Goal: Task Accomplishment & Management: Complete application form

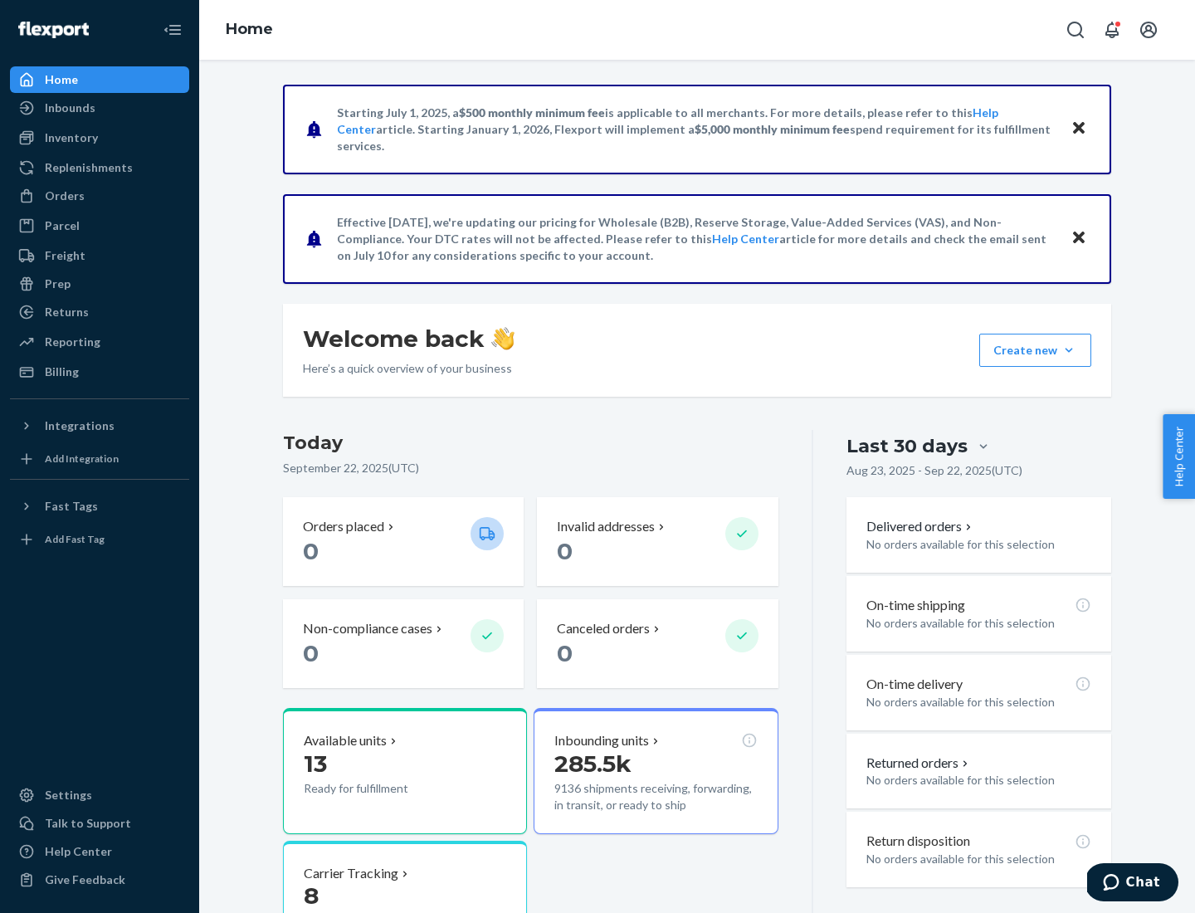
click at [1069, 350] on button "Create new Create new inbound Create new order Create new product" at bounding box center [1035, 350] width 112 height 33
click at [100, 108] on div "Inbounds" at bounding box center [100, 107] width 176 height 23
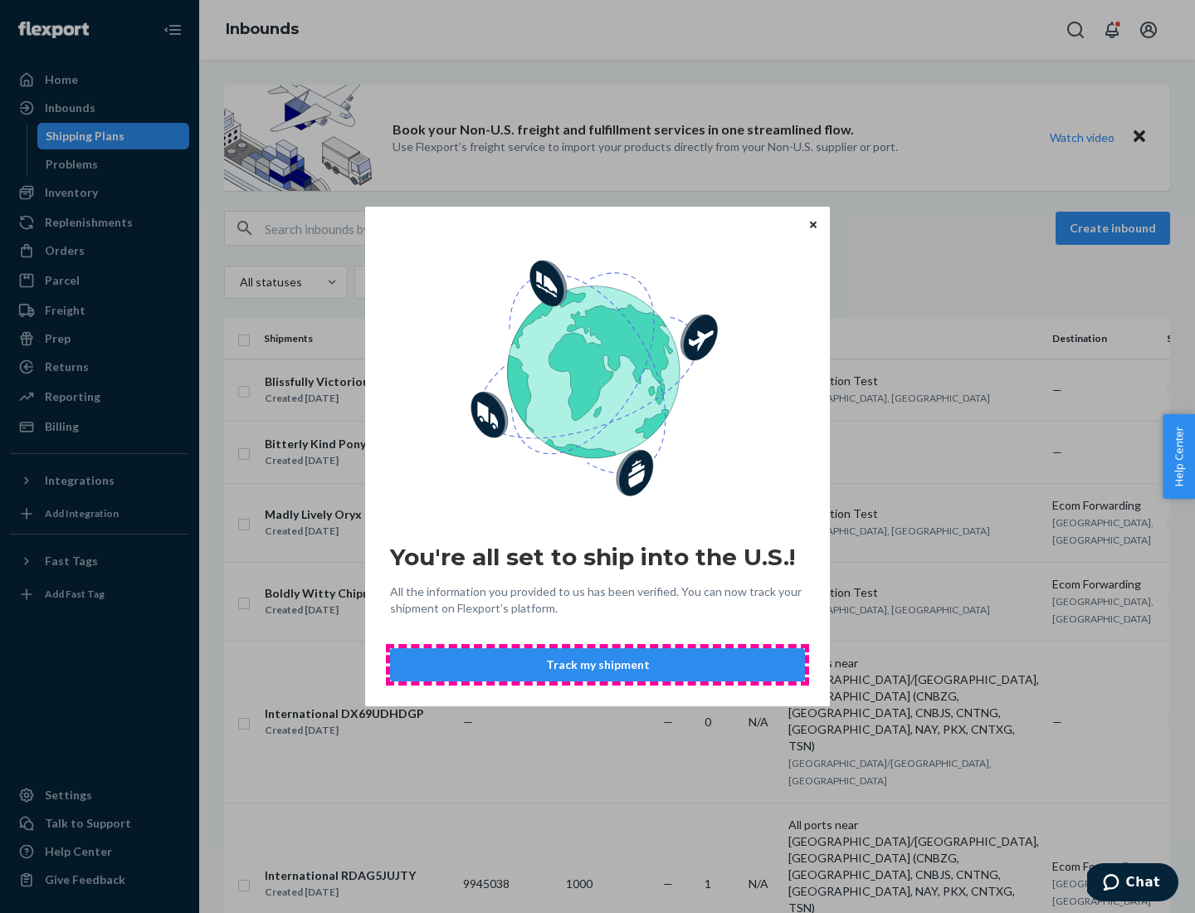
click at [598, 665] on button "Track my shipment" at bounding box center [597, 664] width 415 height 33
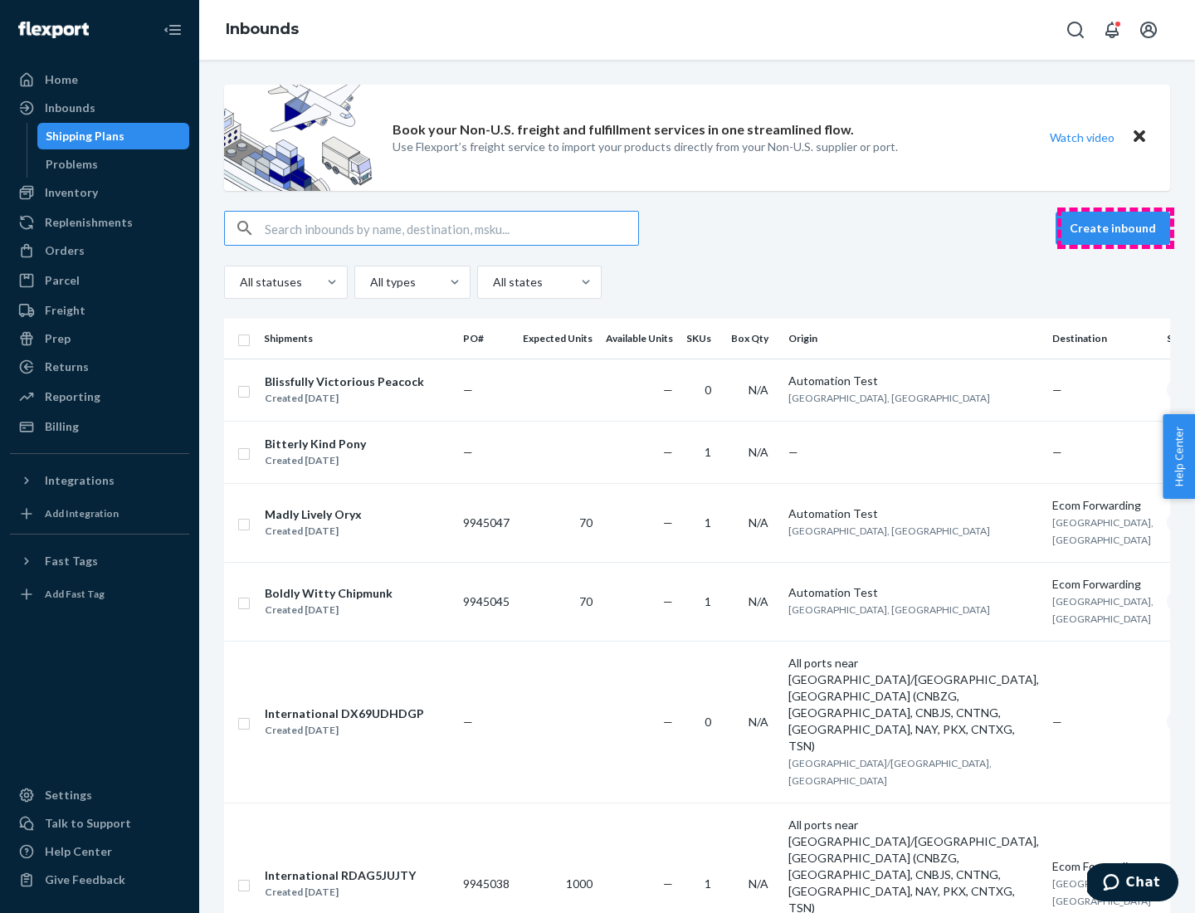
click at [1116, 228] on button "Create inbound" at bounding box center [1113, 228] width 115 height 33
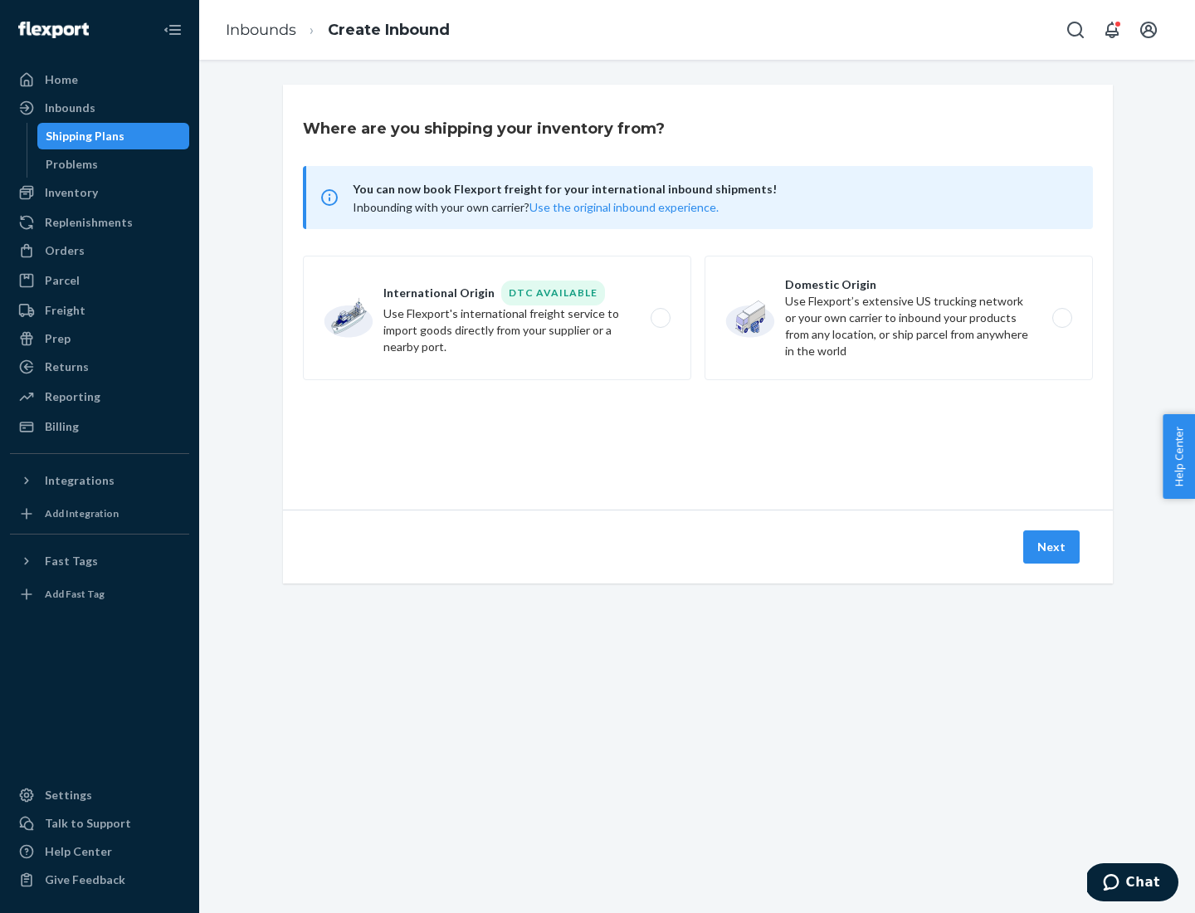
click at [497, 318] on label "International Origin DTC Available Use Flexport's international freight service…" at bounding box center [497, 318] width 388 height 125
click at [660, 318] on input "International Origin DTC Available Use Flexport's international freight service…" at bounding box center [665, 318] width 11 height 11
radio input "true"
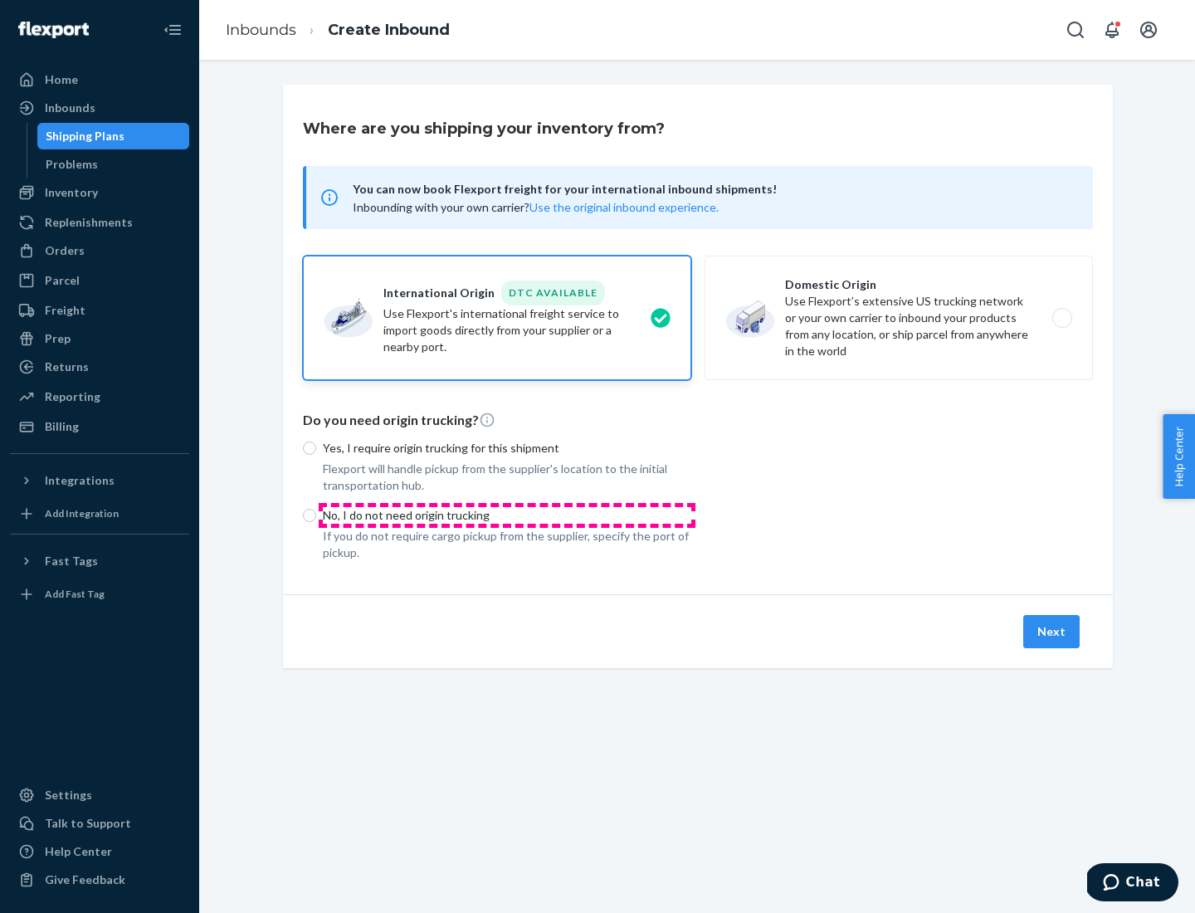
click at [507, 515] on p "No, I do not need origin trucking" at bounding box center [507, 515] width 369 height 17
click at [316, 515] on input "No, I do not need origin trucking" at bounding box center [309, 515] width 13 height 13
radio input "true"
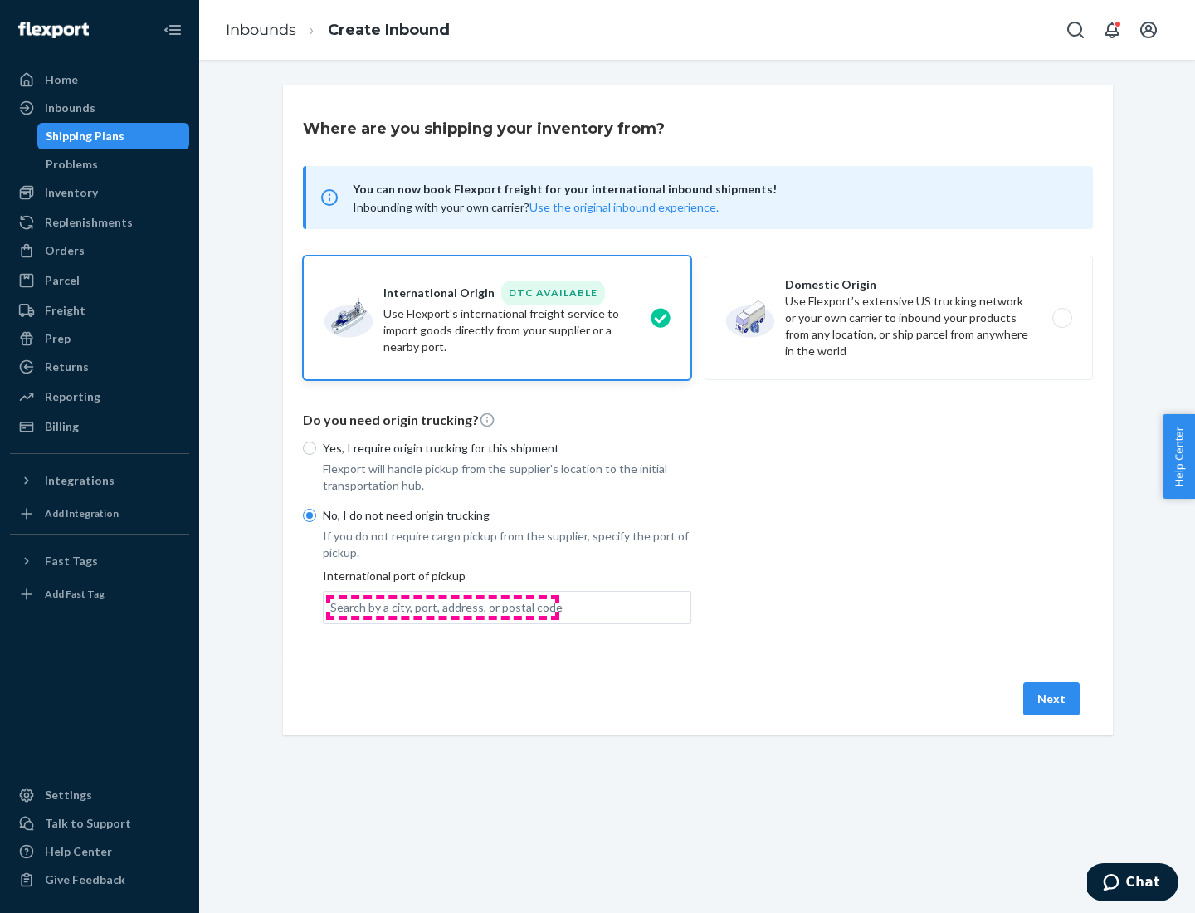
click at [442, 607] on div "Search by a city, port, address, or postal code" at bounding box center [446, 607] width 232 height 17
click at [332, 607] on input "Search by a city, port, address, or postal code" at bounding box center [331, 607] width 2 height 17
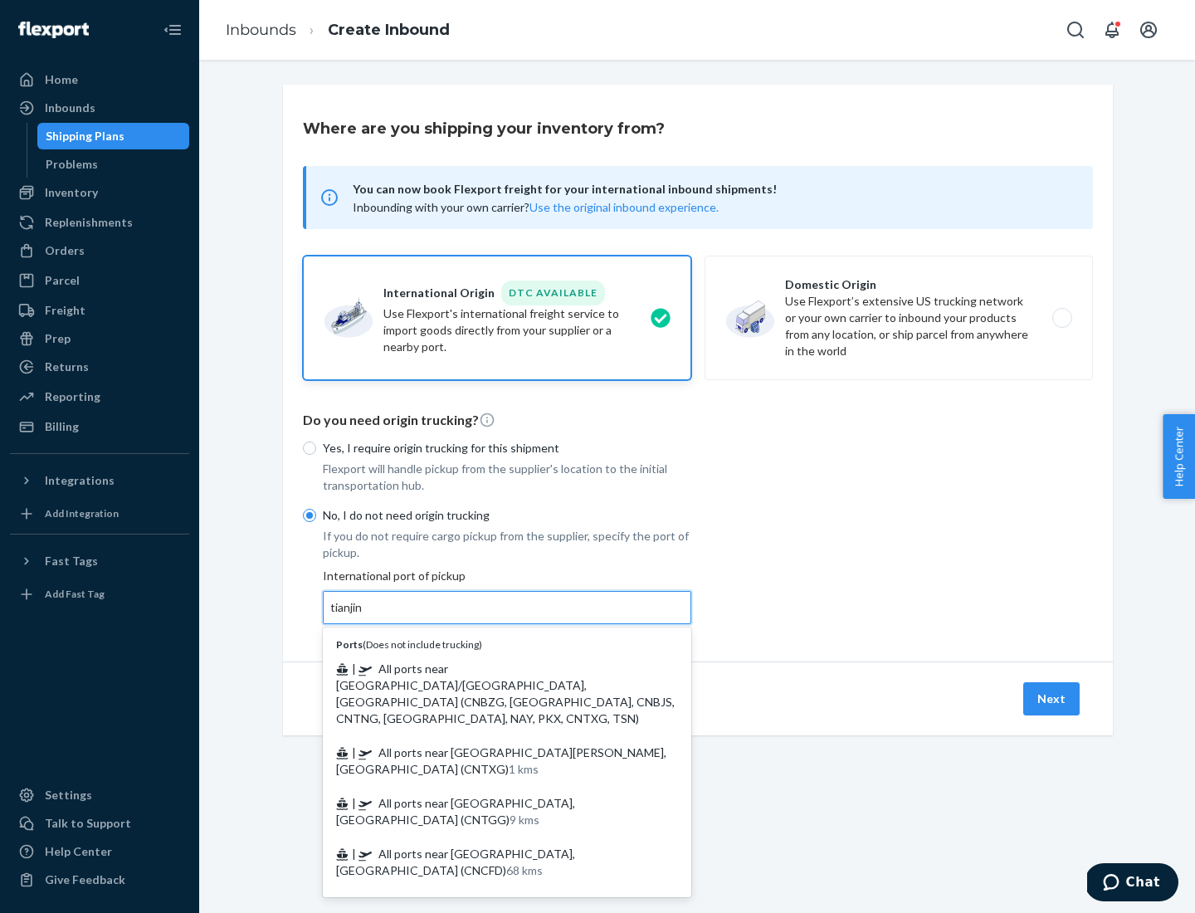
click at [491, 668] on span "| All ports near [GEOGRAPHIC_DATA]/[GEOGRAPHIC_DATA], [GEOGRAPHIC_DATA] (CNBZG,…" at bounding box center [505, 694] width 339 height 64
click at [364, 616] on input "tianjin" at bounding box center [347, 607] width 34 height 17
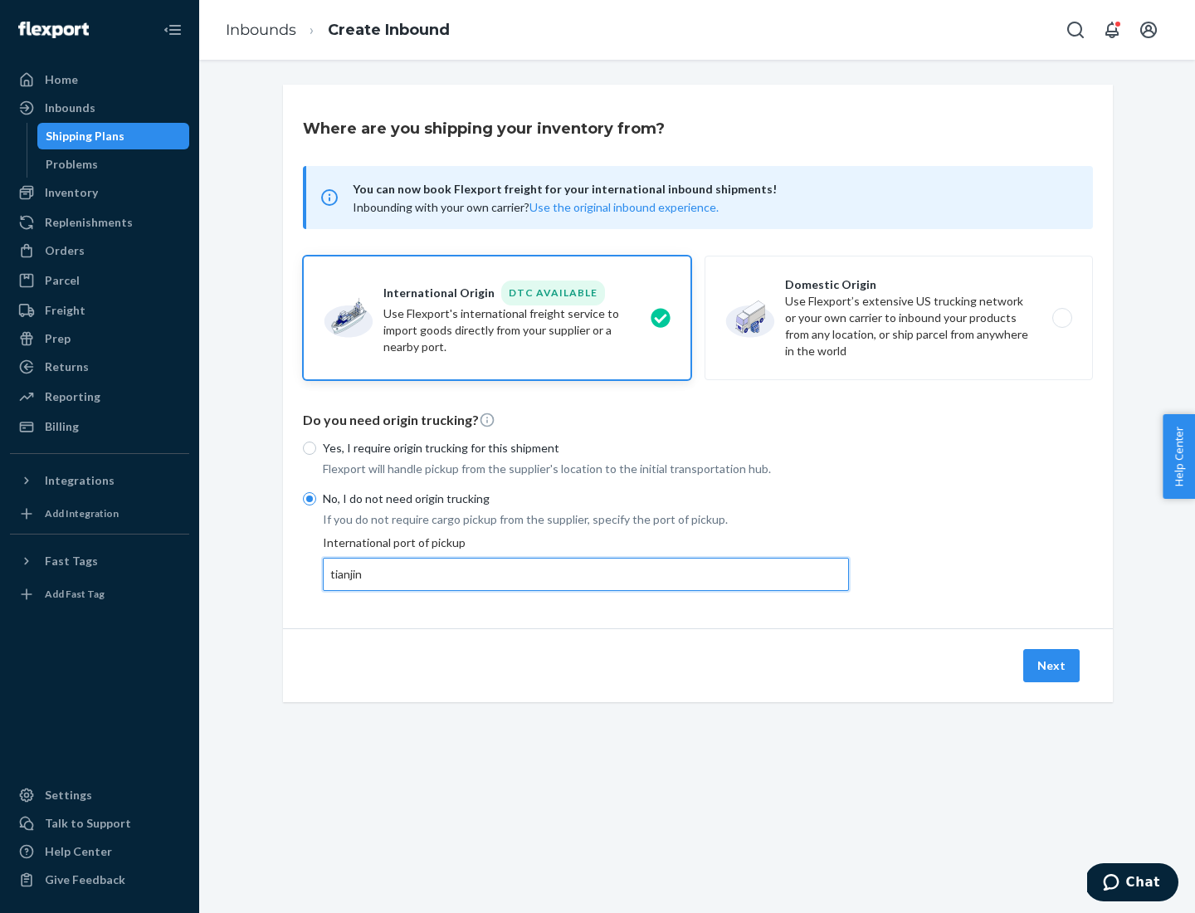
type input "All ports near [GEOGRAPHIC_DATA]/[GEOGRAPHIC_DATA], [GEOGRAPHIC_DATA] (CNBZG, […"
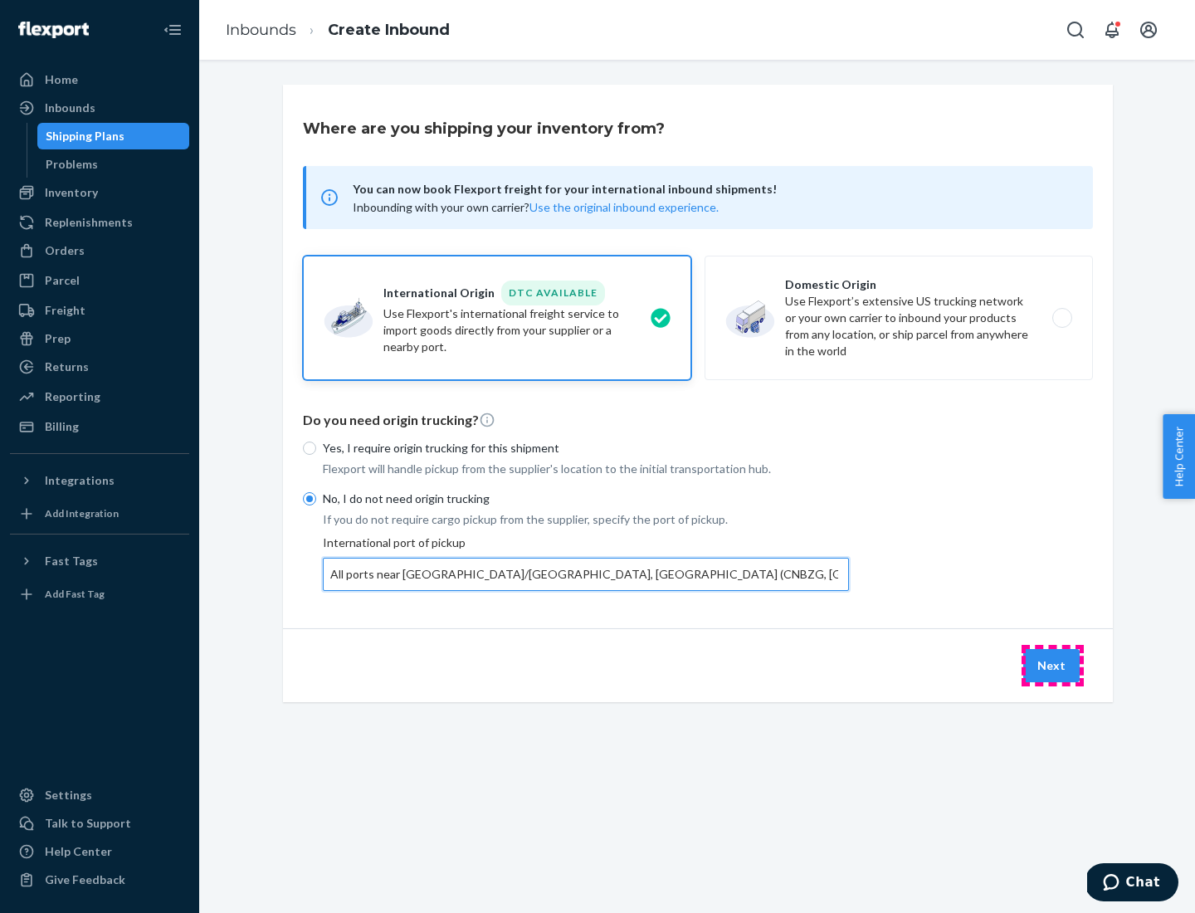
click at [1052, 665] on button "Next" at bounding box center [1051, 665] width 56 height 33
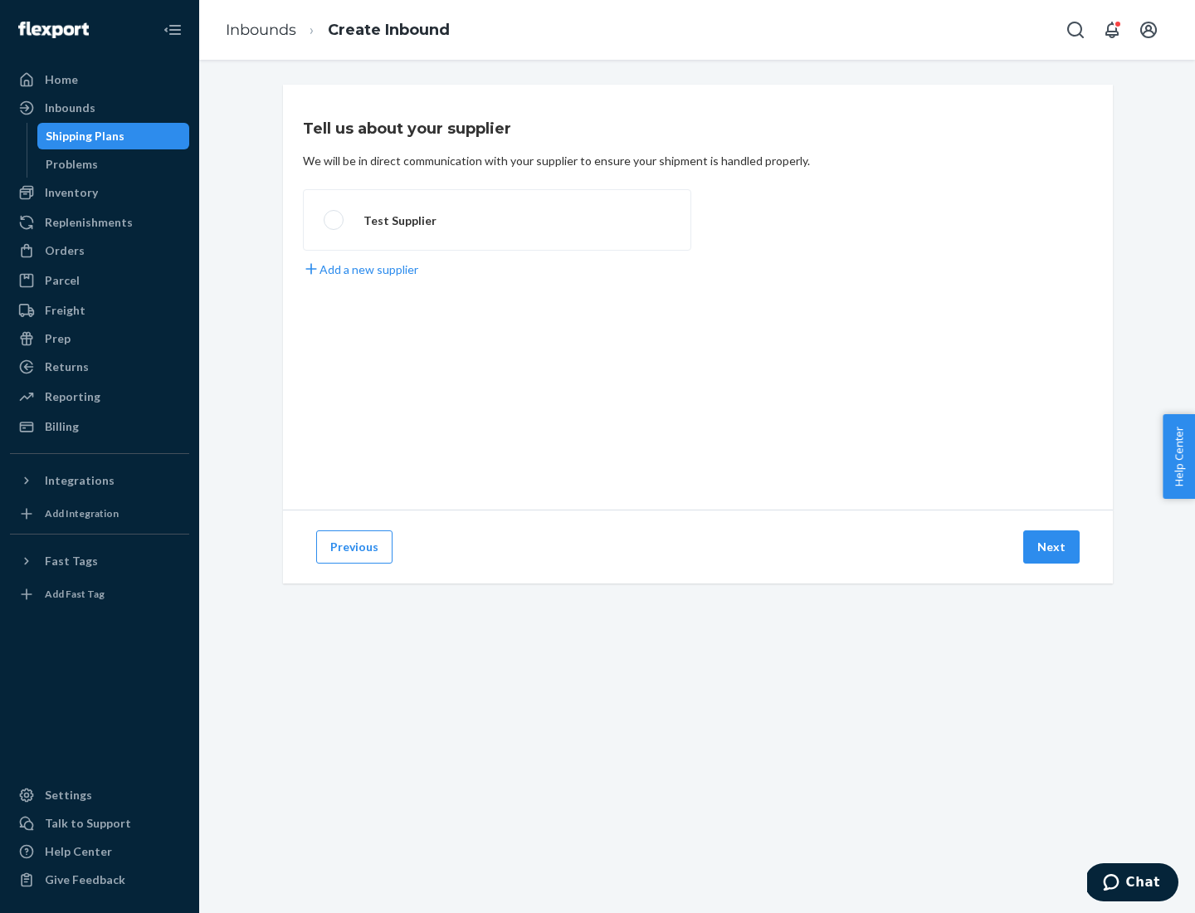
click at [497, 220] on label "Test Supplier" at bounding box center [497, 219] width 388 height 61
click at [334, 220] on input "Test Supplier" at bounding box center [329, 220] width 11 height 11
radio input "true"
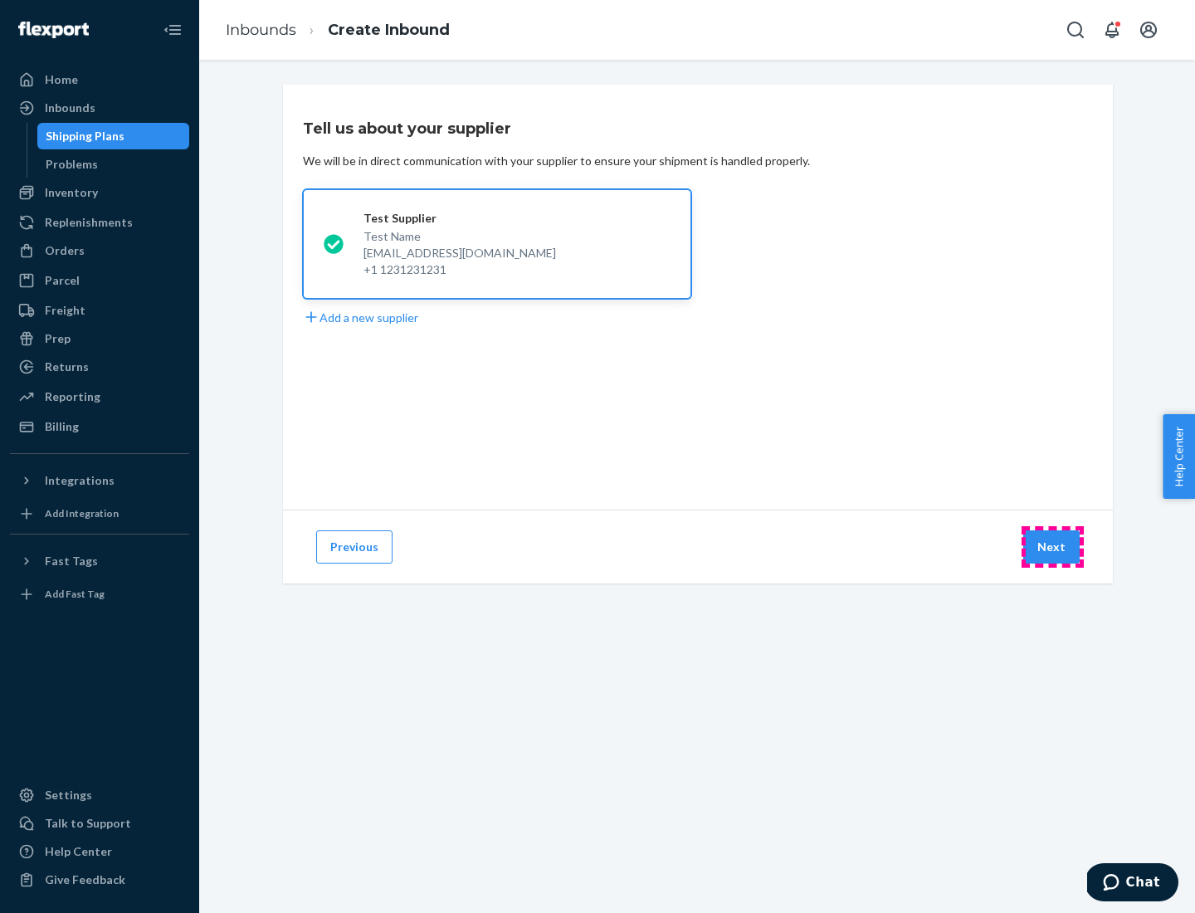
click at [1052, 547] on button "Next" at bounding box center [1051, 546] width 56 height 33
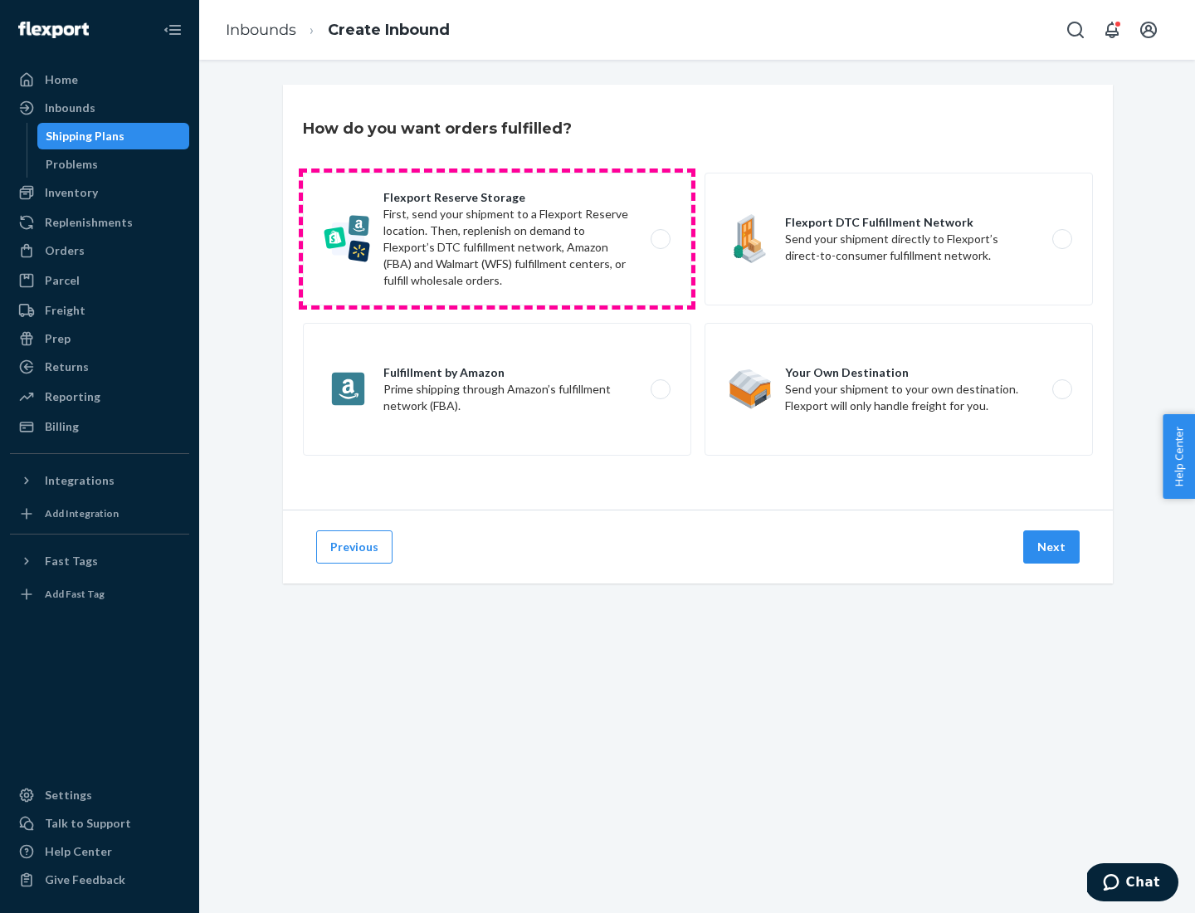
click at [497, 239] on label "Flexport Reserve Storage First, send your shipment to a Flexport Reserve locati…" at bounding box center [497, 239] width 388 height 133
click at [660, 239] on input "Flexport Reserve Storage First, send your shipment to a Flexport Reserve locati…" at bounding box center [665, 239] width 11 height 11
radio input "true"
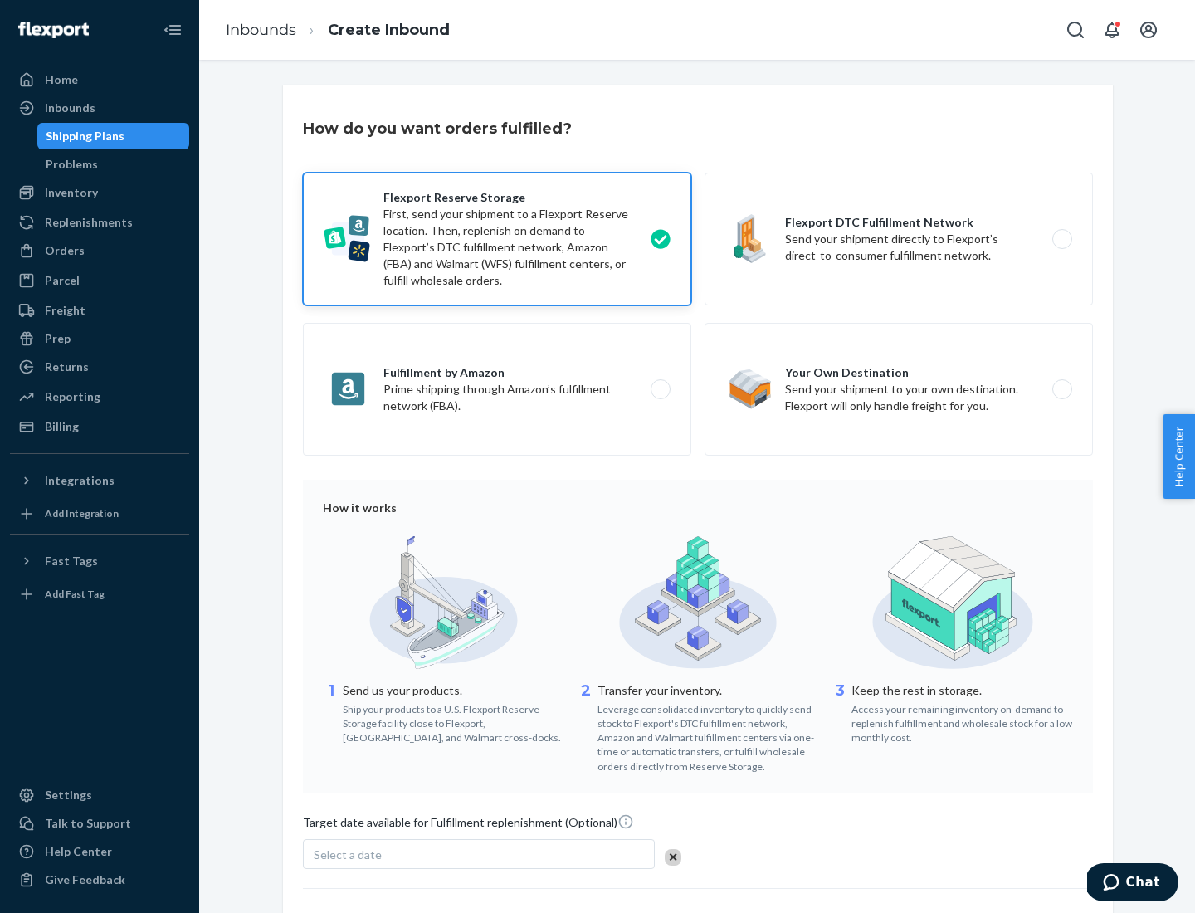
scroll to position [136, 0]
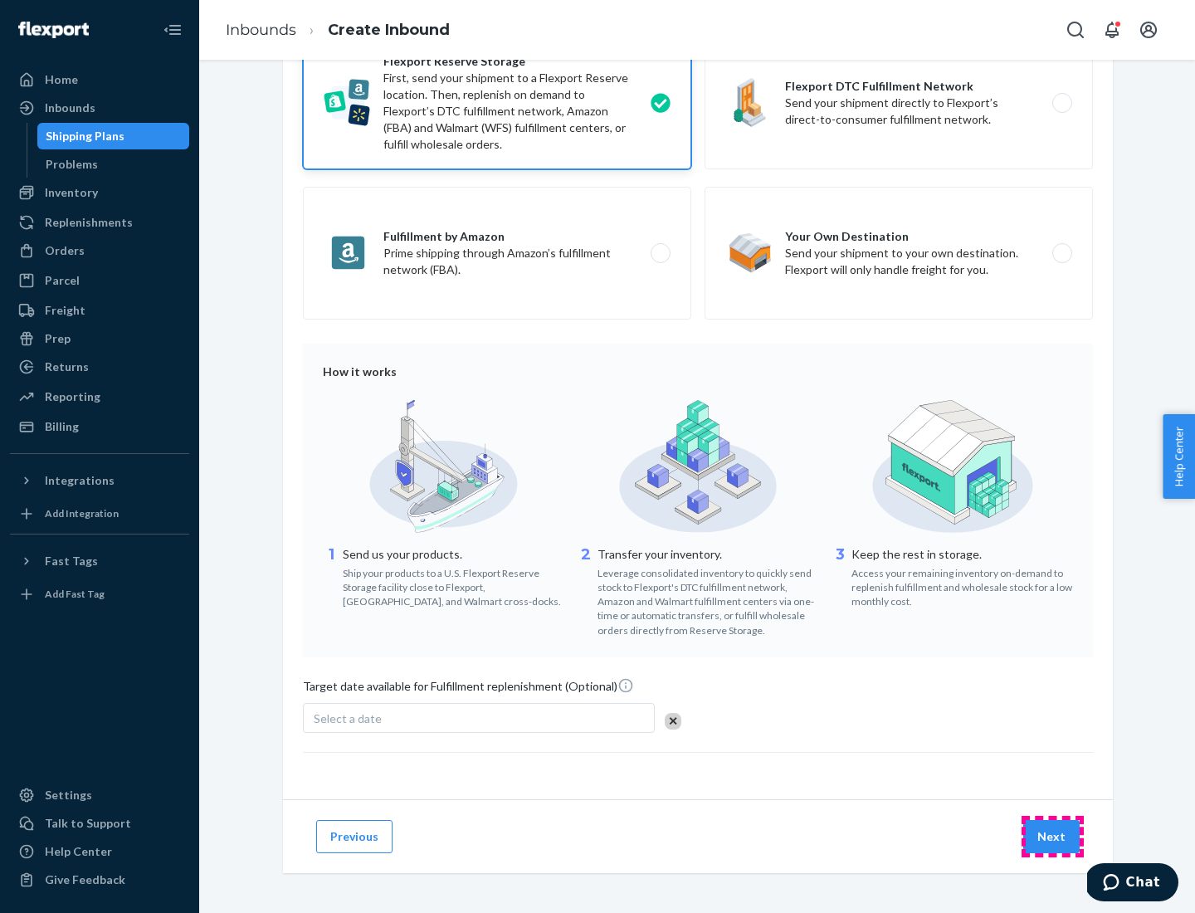
click at [1052, 836] on button "Next" at bounding box center [1051, 836] width 56 height 33
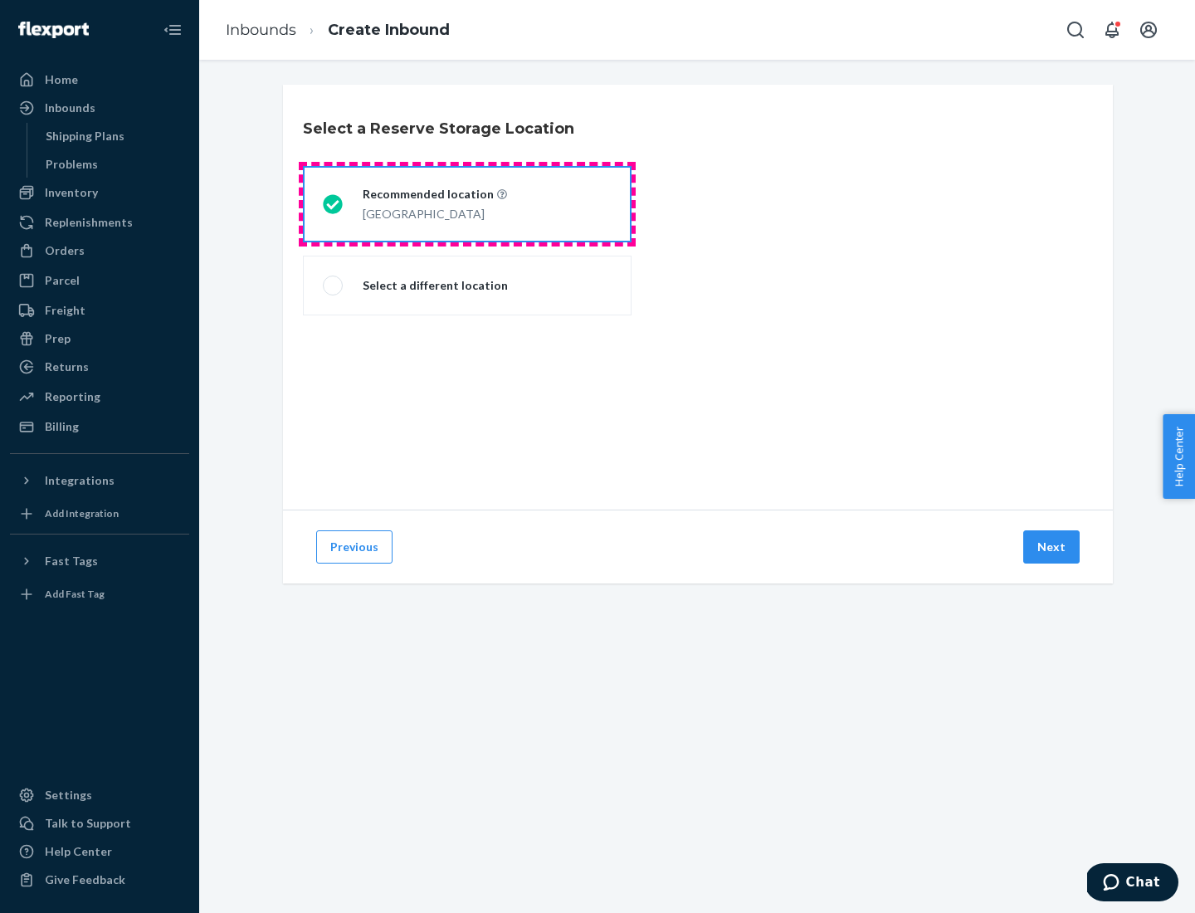
click at [467, 204] on div "[GEOGRAPHIC_DATA]" at bounding box center [435, 213] width 144 height 20
click at [334, 204] on input "Recommended location [GEOGRAPHIC_DATA]" at bounding box center [328, 204] width 11 height 11
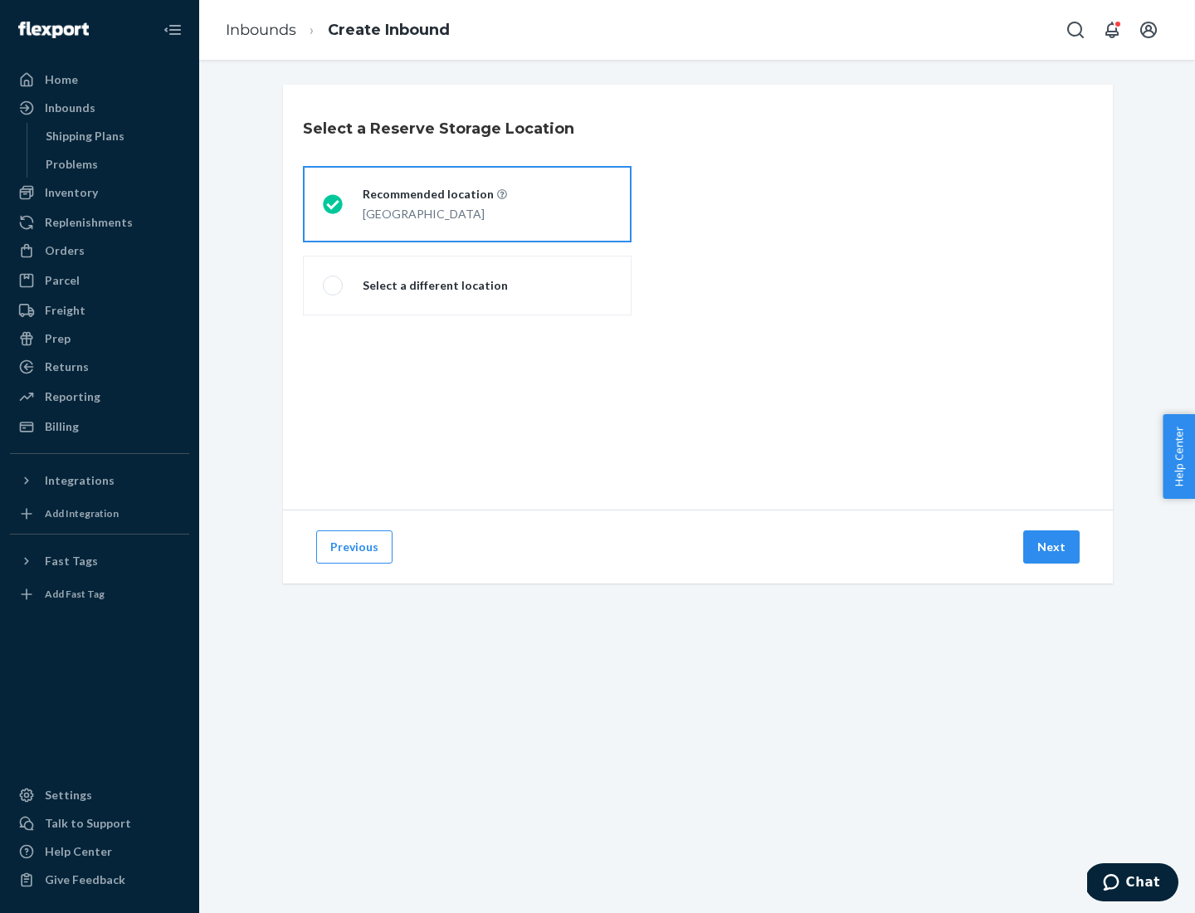
click at [1052, 547] on button "Next" at bounding box center [1051, 546] width 56 height 33
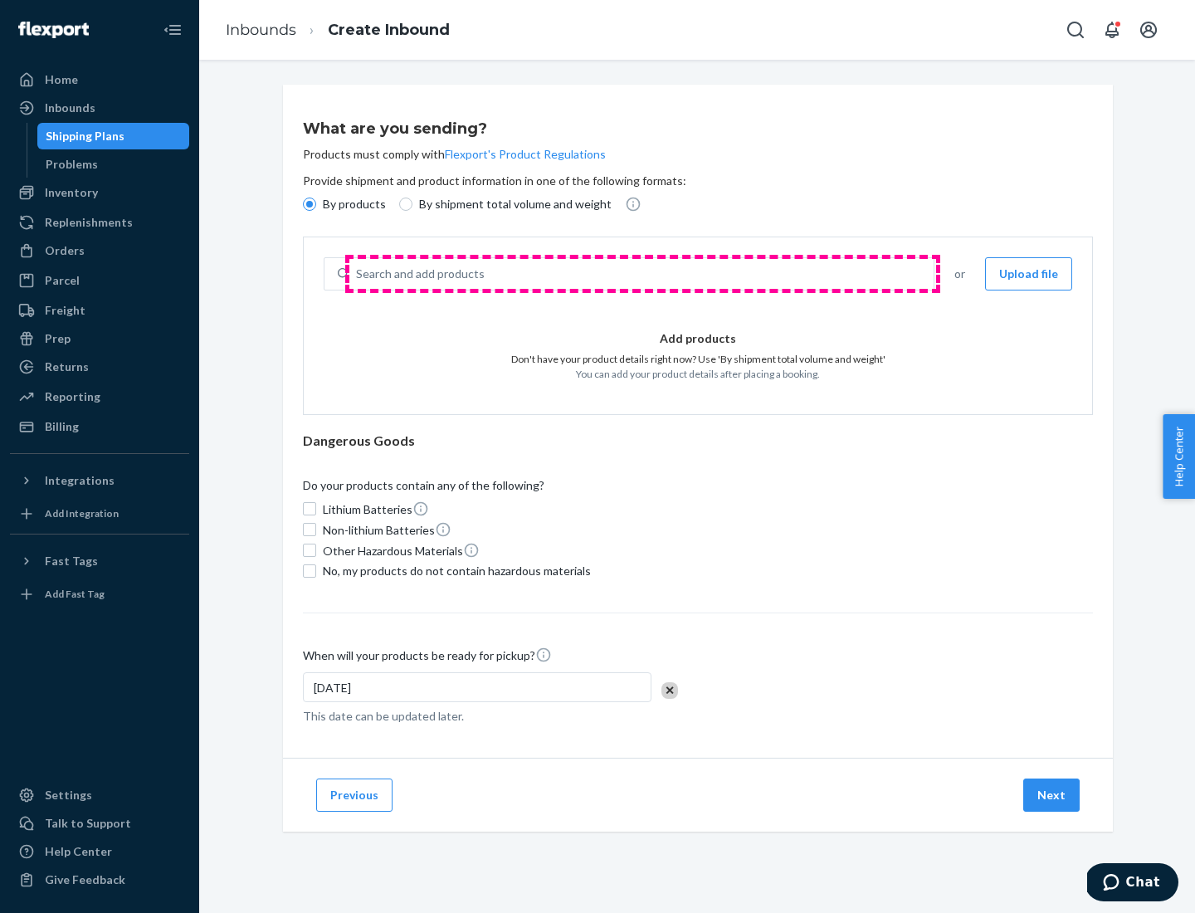
click at [642, 274] on div "Search and add products" at bounding box center [641, 274] width 584 height 30
click at [358, 274] on input "Search and add products" at bounding box center [357, 274] width 2 height 17
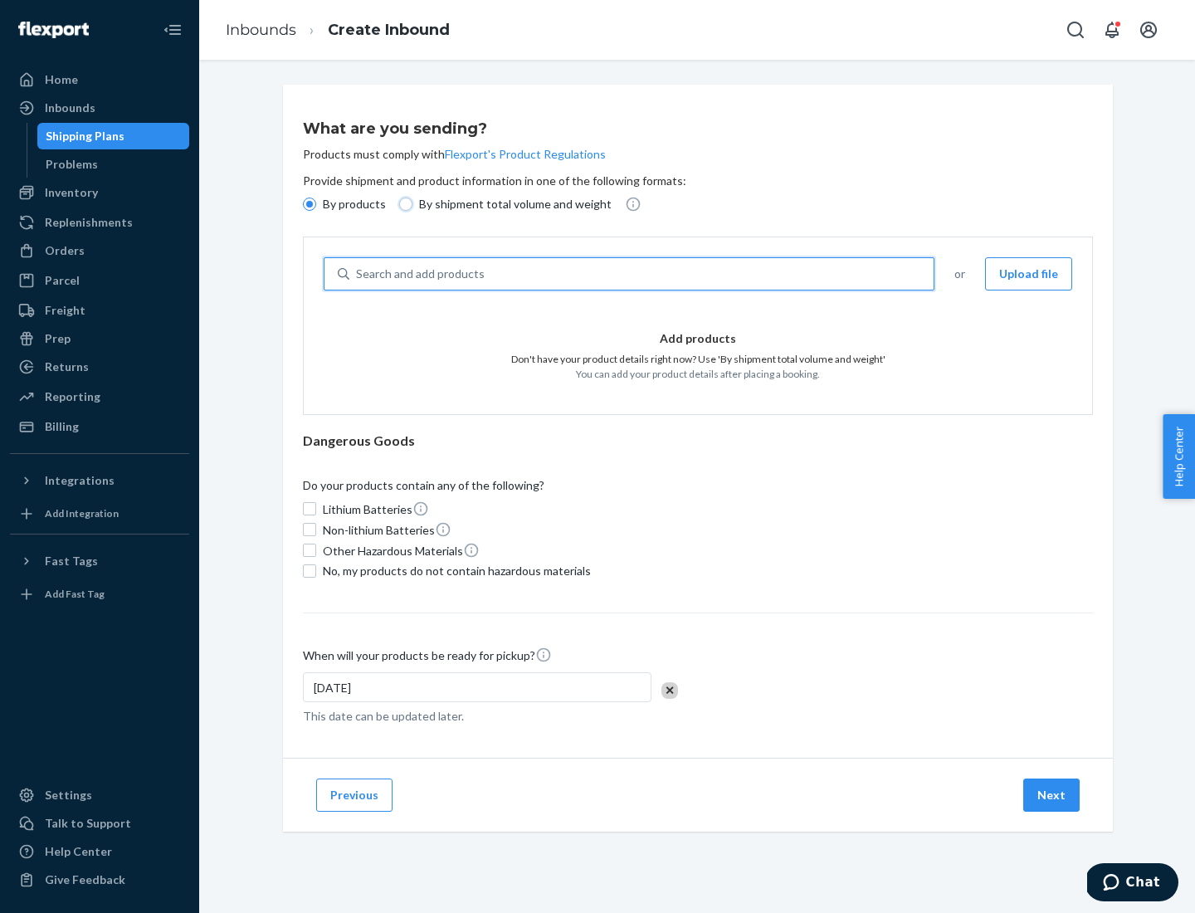
click at [403, 204] on input "By shipment total volume and weight" at bounding box center [405, 204] width 13 height 13
radio input "true"
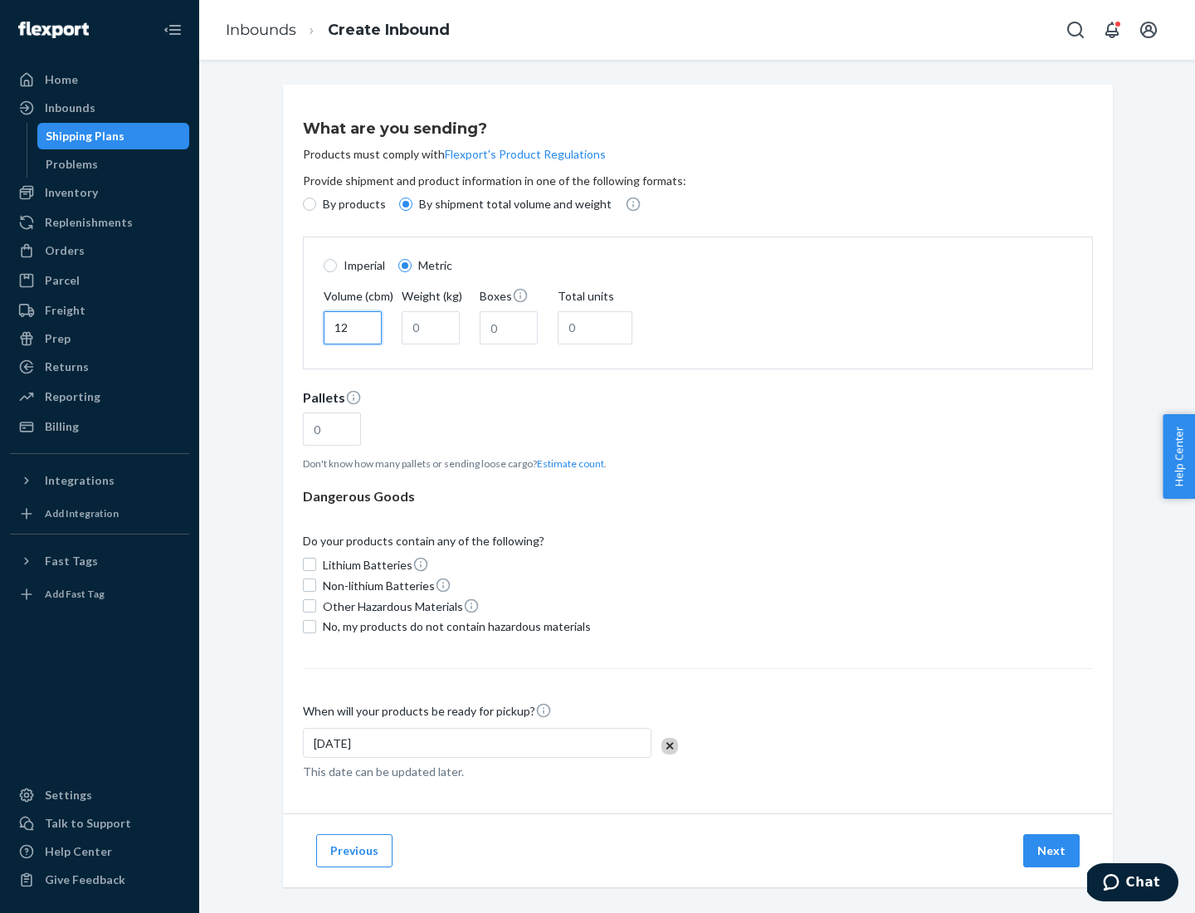
type input "12"
type input "22"
type input "222"
type input "121"
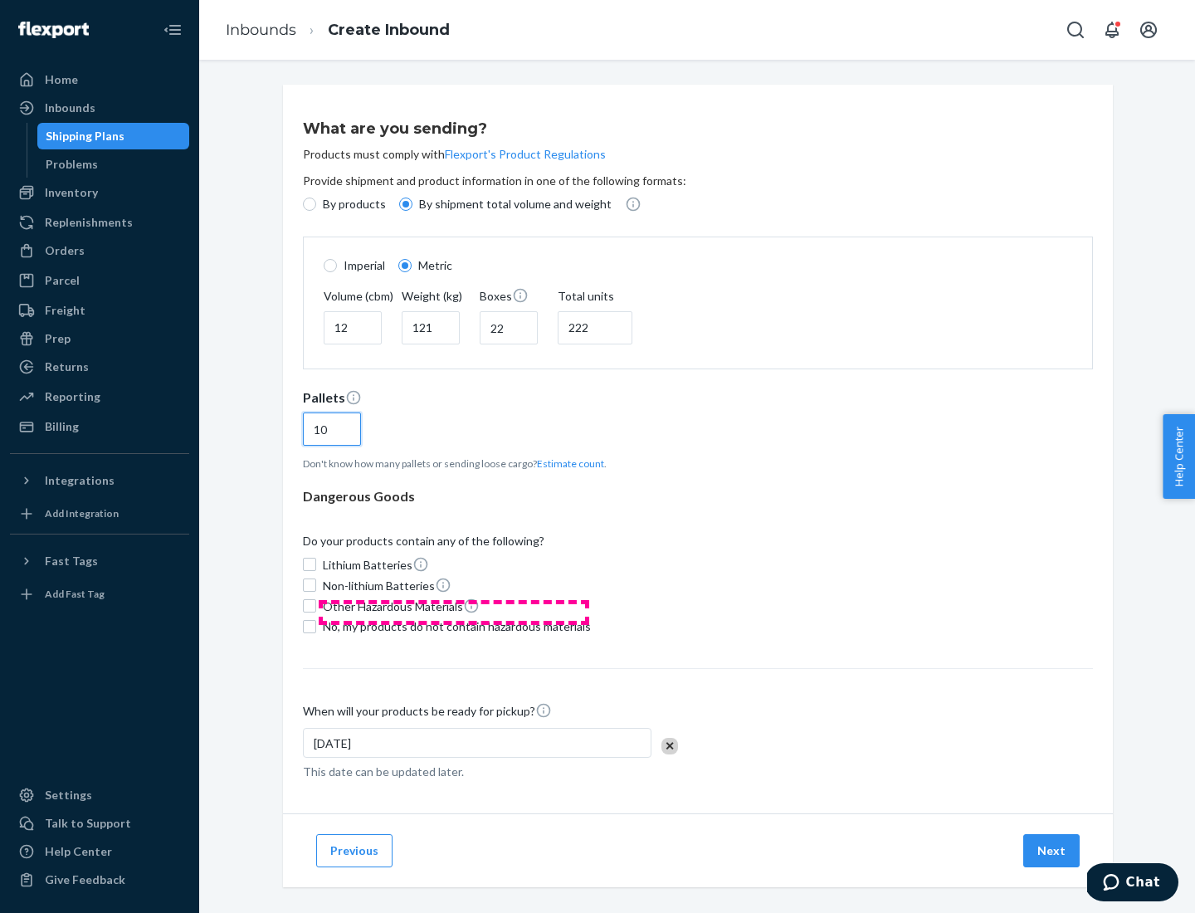
scroll to position [14, 0]
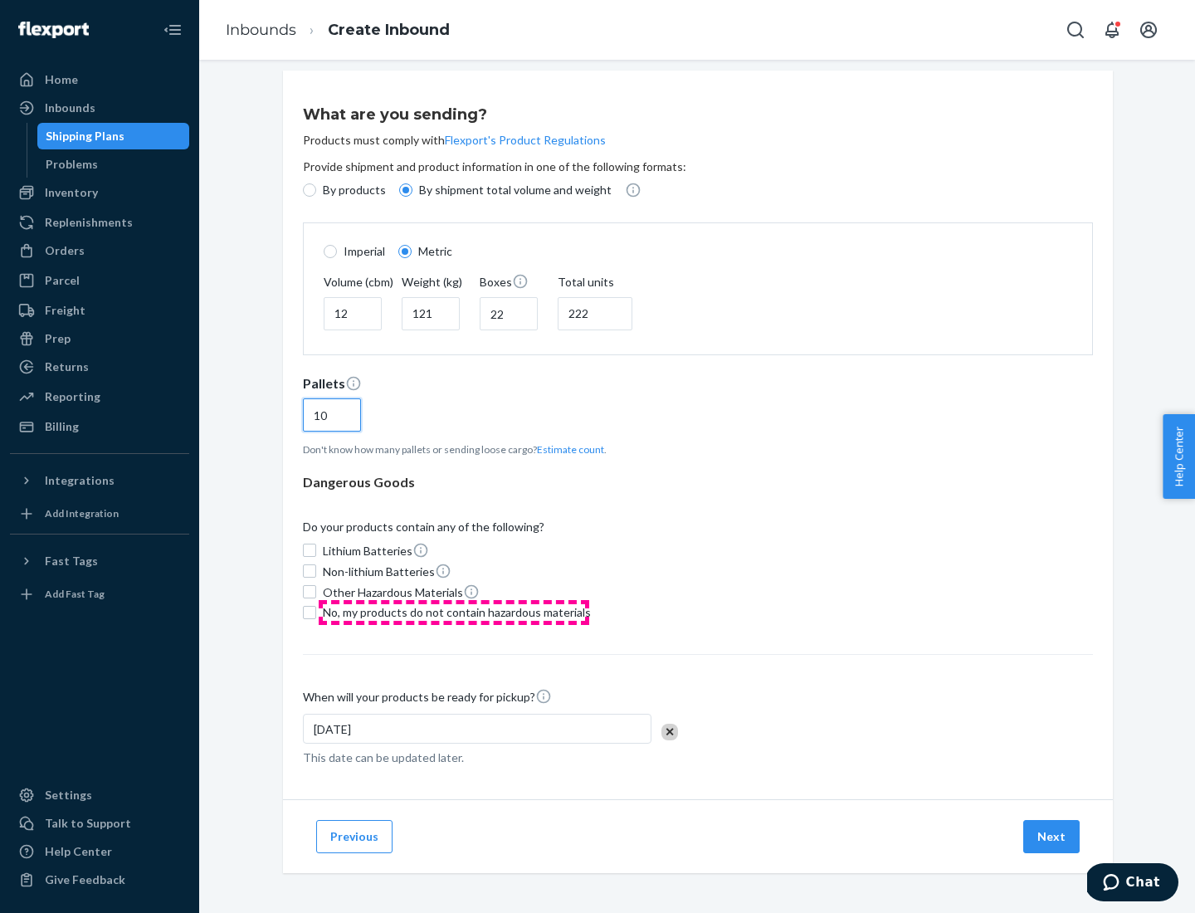
type input "10"
click at [454, 612] on span "No, my products do not contain hazardous materials" at bounding box center [457, 612] width 268 height 17
click at [316, 612] on input "No, my products do not contain hazardous materials" at bounding box center [309, 612] width 13 height 13
checkbox input "true"
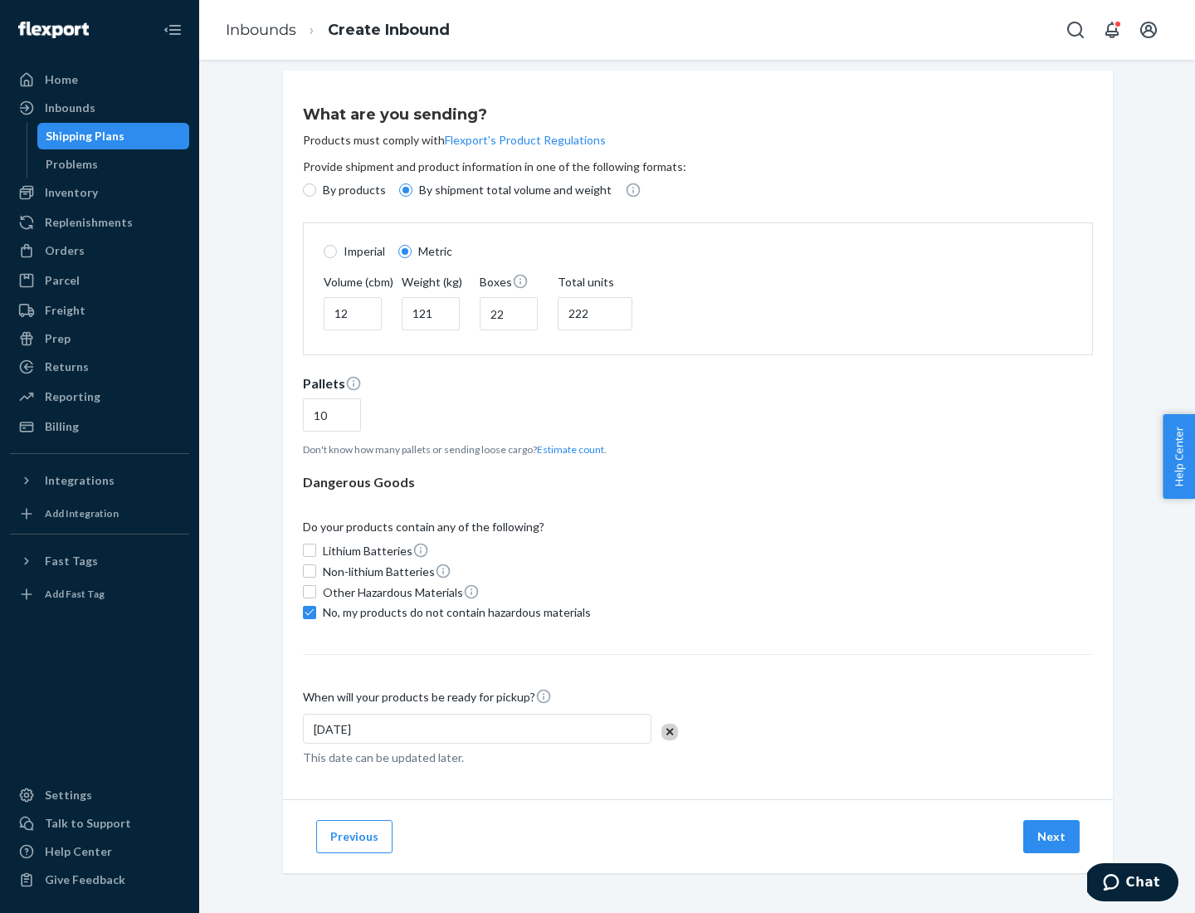
click at [1052, 836] on button "Next" at bounding box center [1051, 836] width 56 height 33
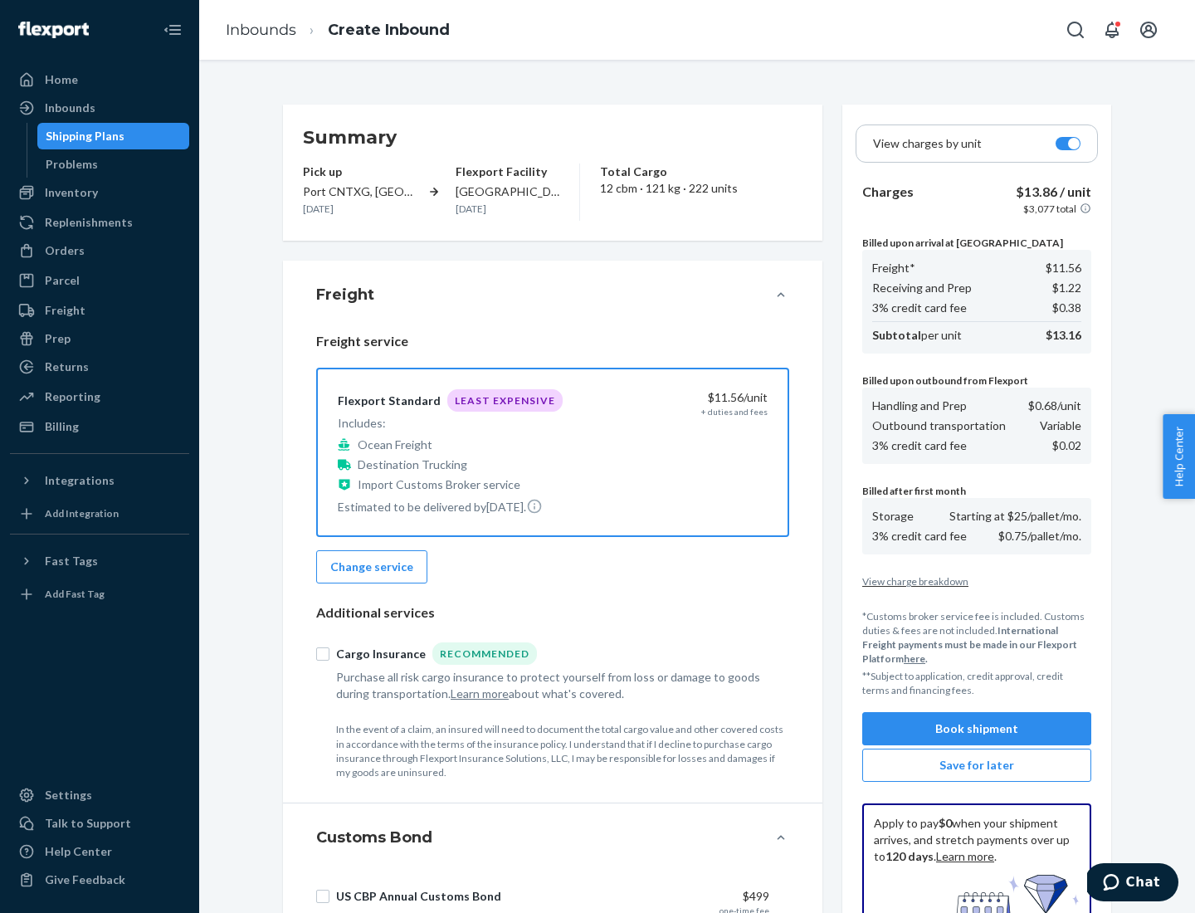
scroll to position [242, 0]
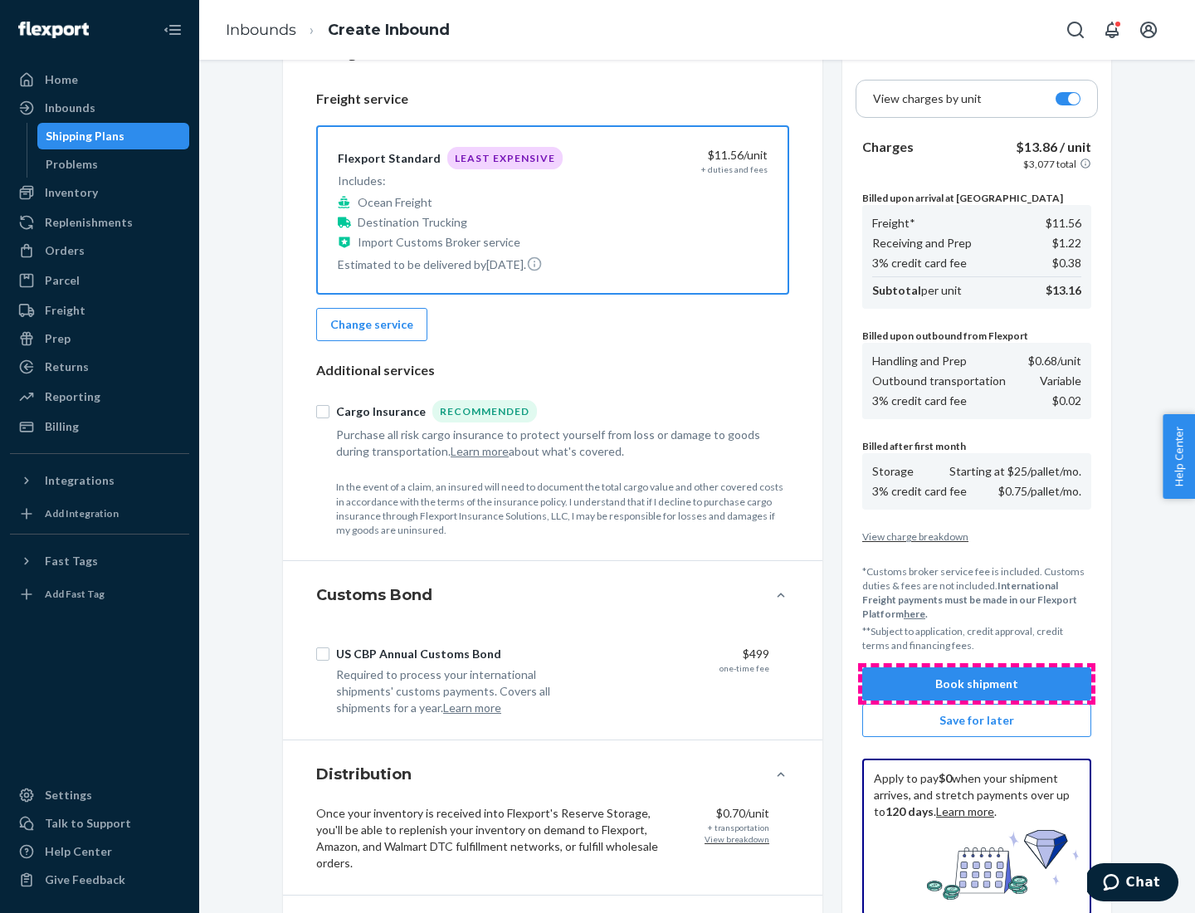
click at [977, 684] on button "Book shipment" at bounding box center [976, 683] width 229 height 33
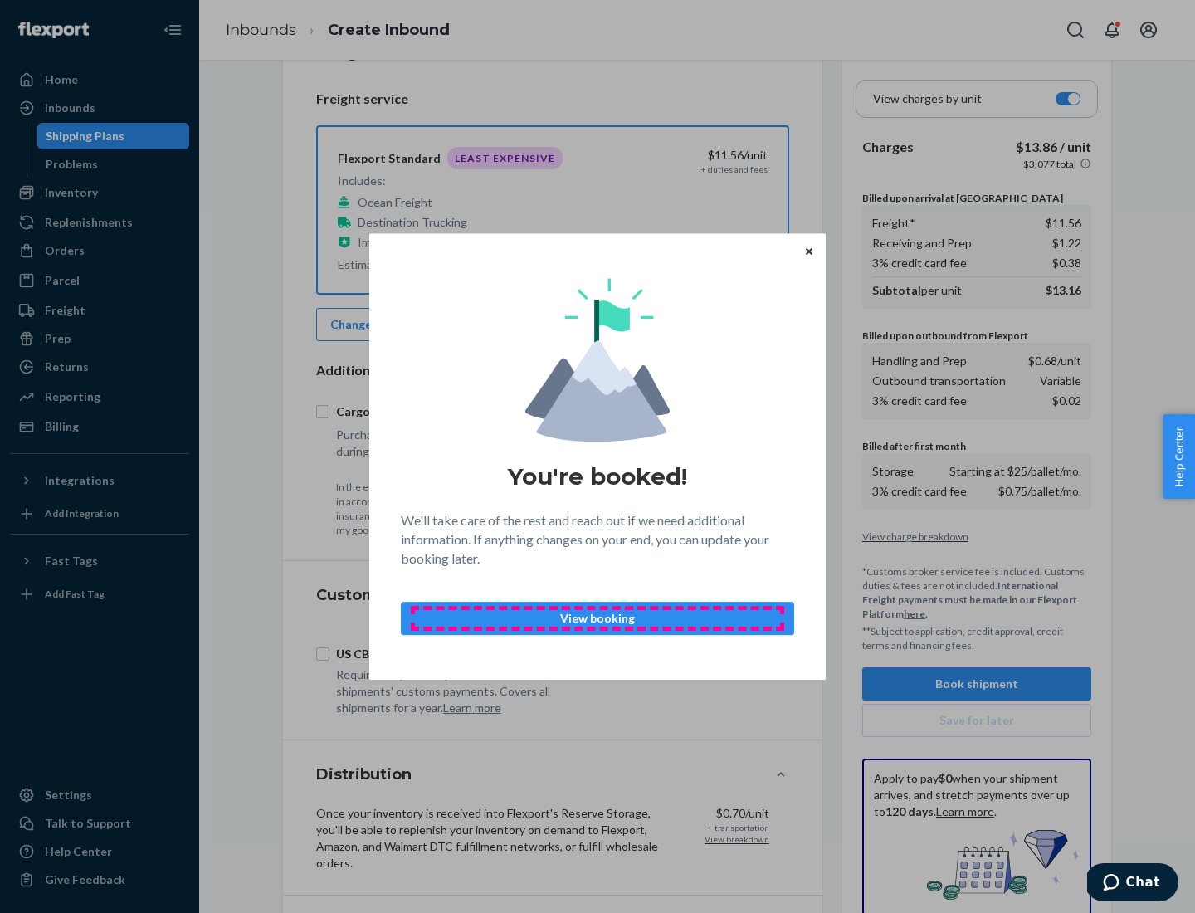
click at [598, 618] on p "View booking" at bounding box center [597, 618] width 365 height 17
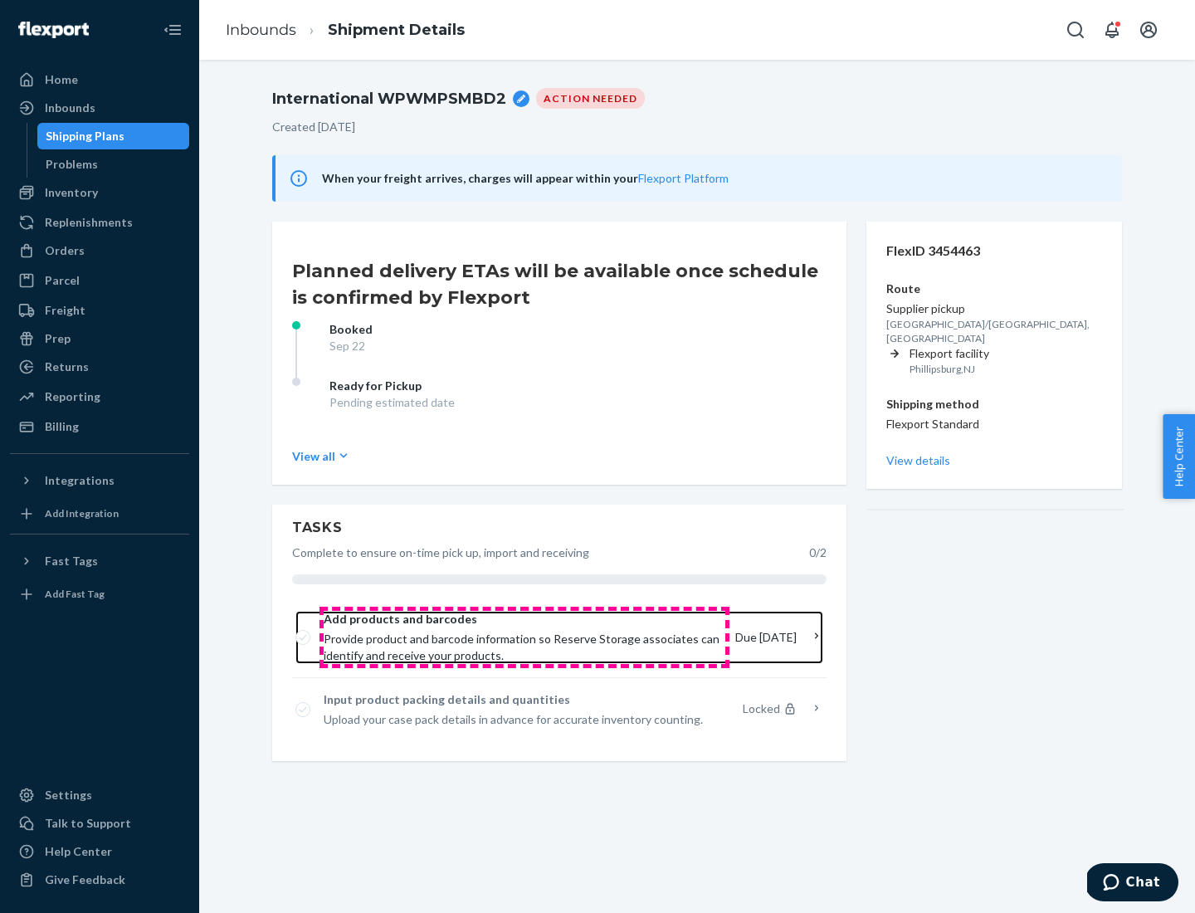
click at [525, 637] on span "Provide product and barcode information so Reserve Storage associates can ident…" at bounding box center [523, 647] width 398 height 33
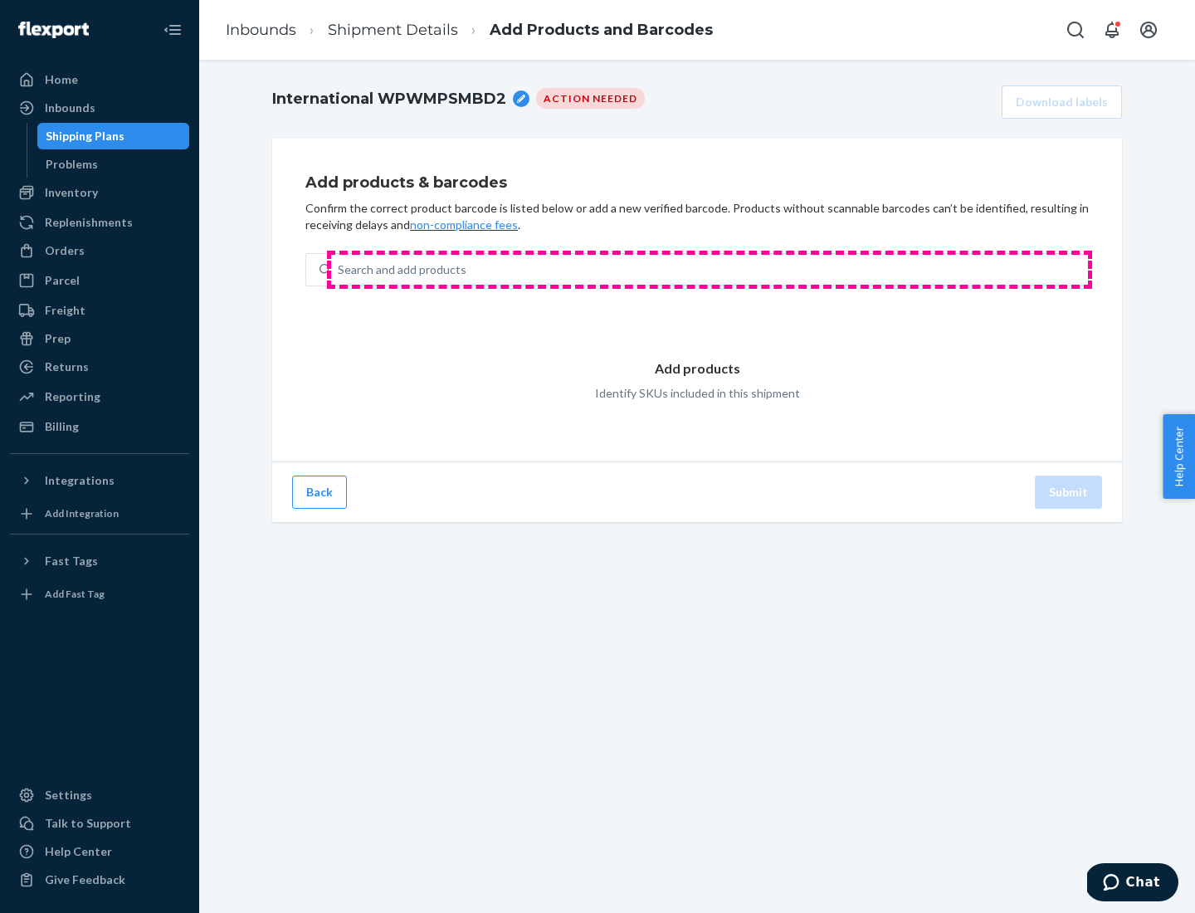
click at [710, 270] on div "Search and add products" at bounding box center [709, 270] width 757 height 30
click at [339, 270] on input "Search and add products" at bounding box center [339, 269] width 2 height 17
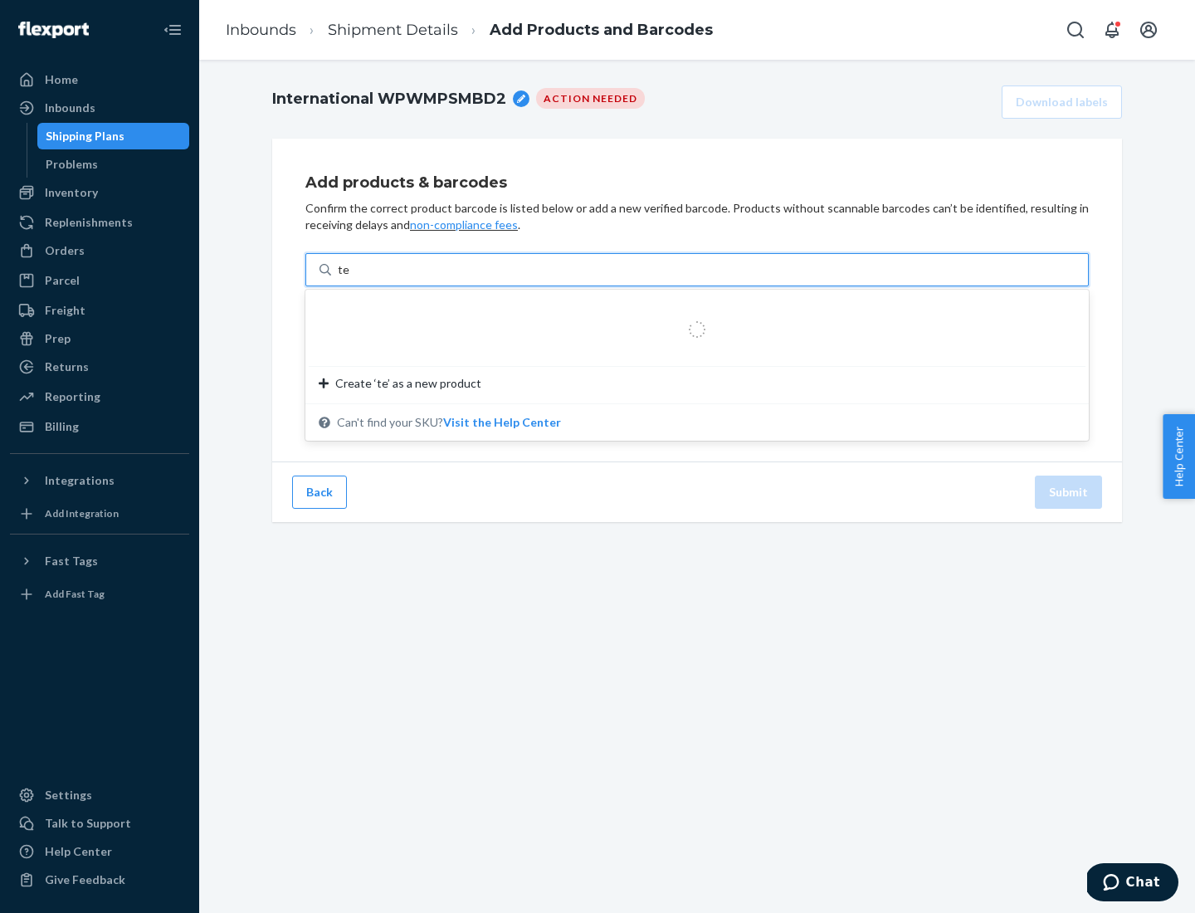
type input "test"
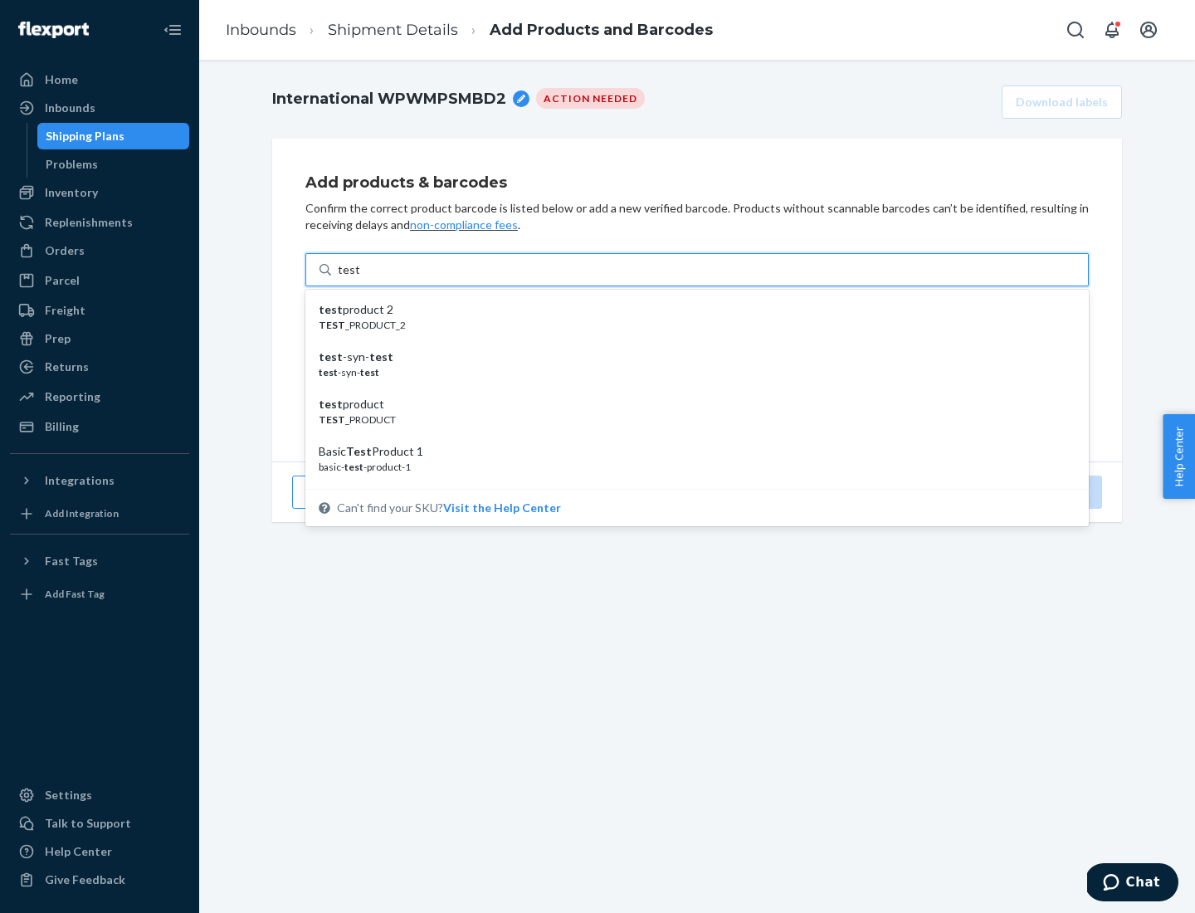
scroll to position [62, 0]
click at [691, 389] on div "Basic Test Product 1" at bounding box center [691, 389] width 744 height 17
click at [359, 278] on input "test" at bounding box center [349, 269] width 22 height 17
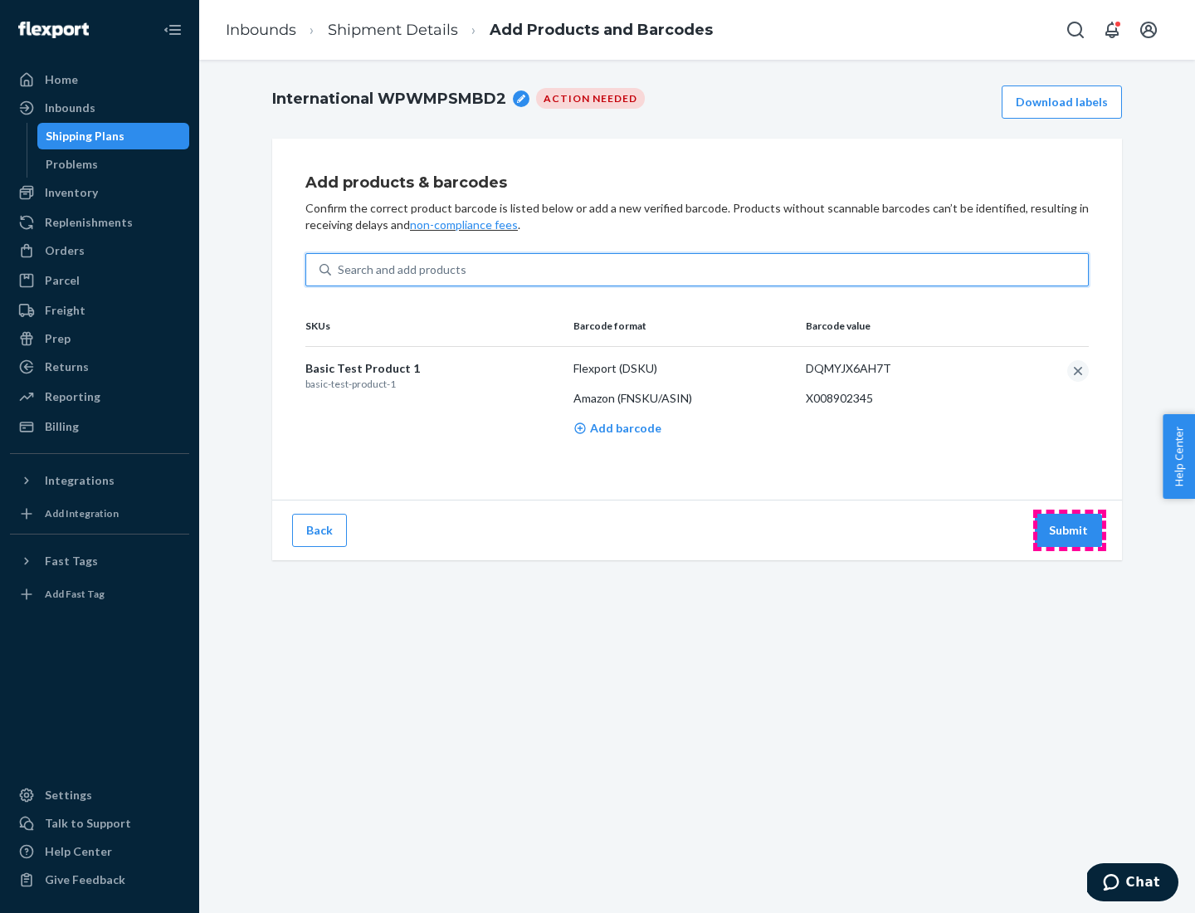
click at [1069, 530] on button "Submit" at bounding box center [1068, 530] width 67 height 33
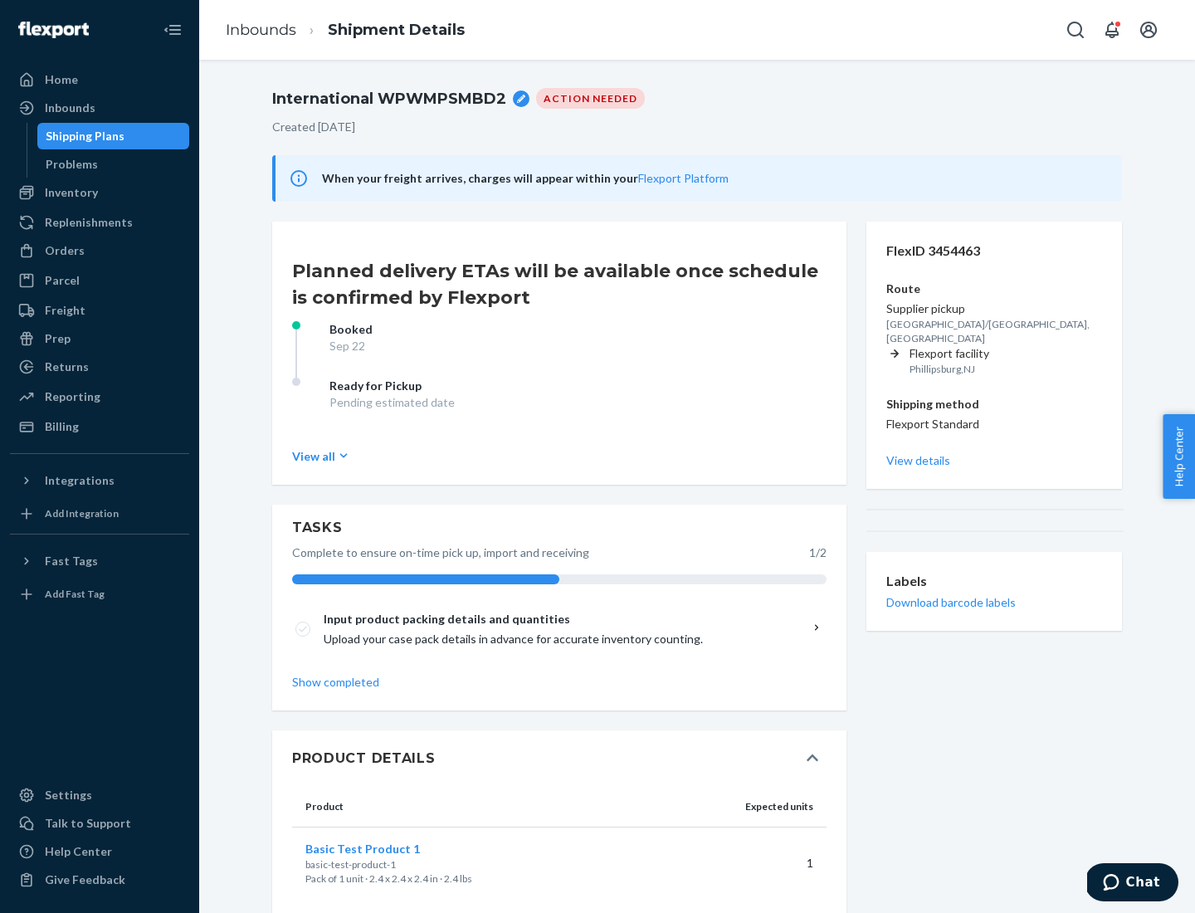
scroll to position [29, 0]
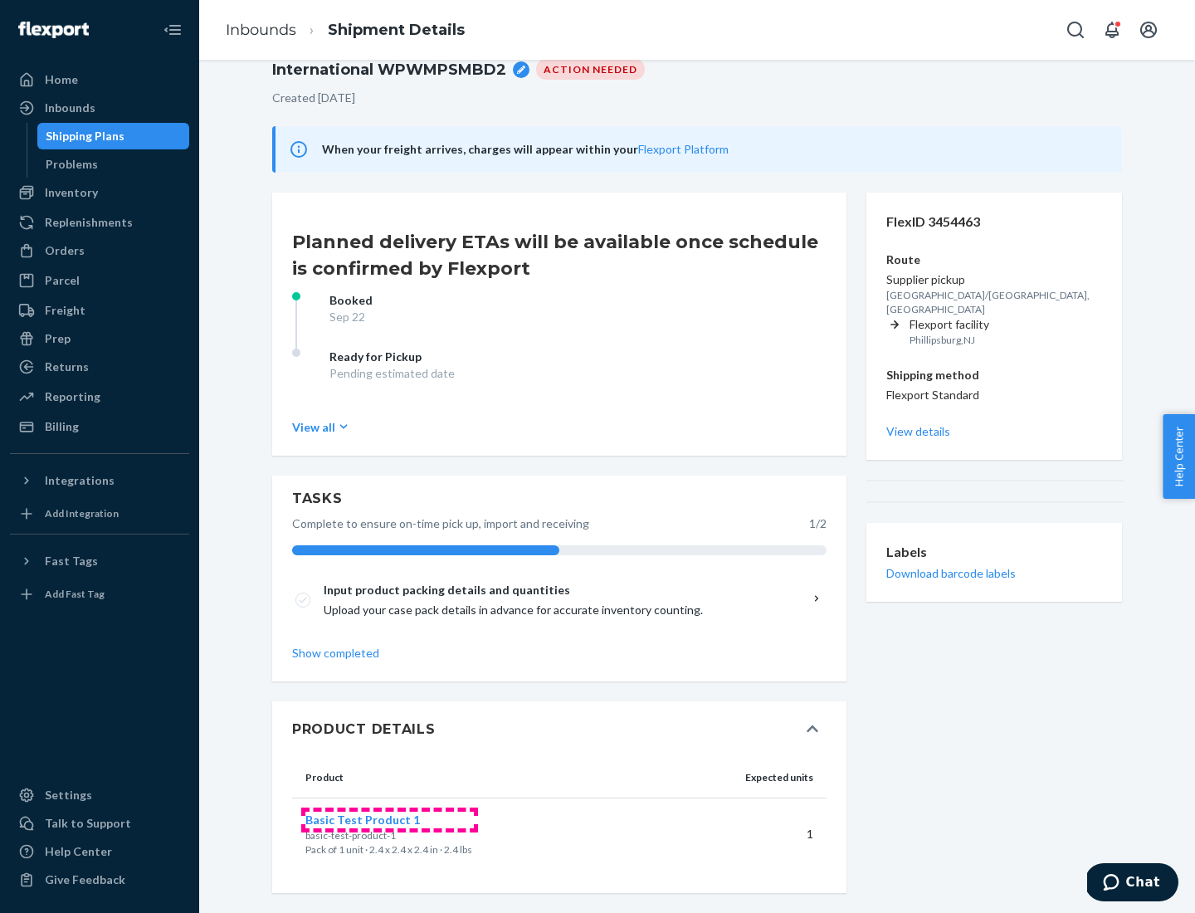
click at [389, 819] on span "Basic Test Product 1" at bounding box center [362, 820] width 115 height 14
